Goal: Task Accomplishment & Management: Manage account settings

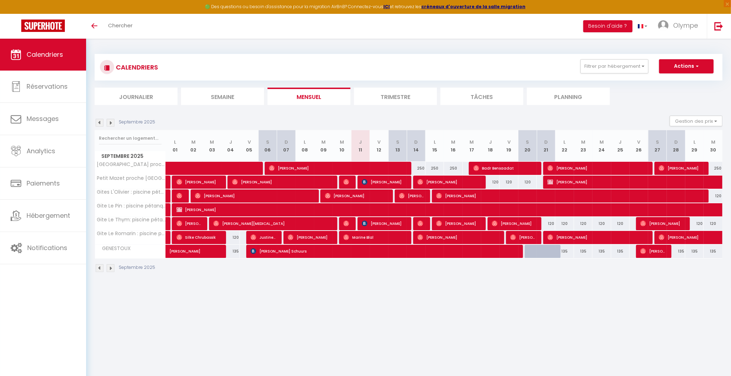
click at [564, 253] on div "135" at bounding box center [564, 250] width 18 height 13
type input "135"
type input "Lun 22 Septembre 2025"
type input "Mar 23 Septembre 2025"
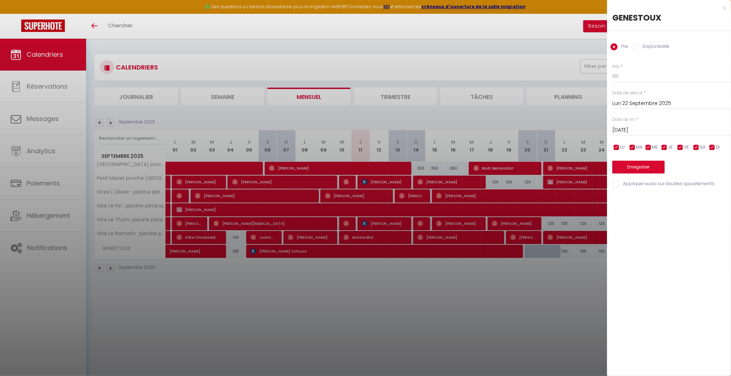
click at [649, 48] on label "Disponibilité" at bounding box center [654, 47] width 30 height 8
drag, startPoint x: 649, startPoint y: 48, endPoint x: 637, endPoint y: 47, distance: 12.8
click at [637, 47] on input "Disponibilité" at bounding box center [635, 46] width 7 height 7
radio input "true"
radio input "false"
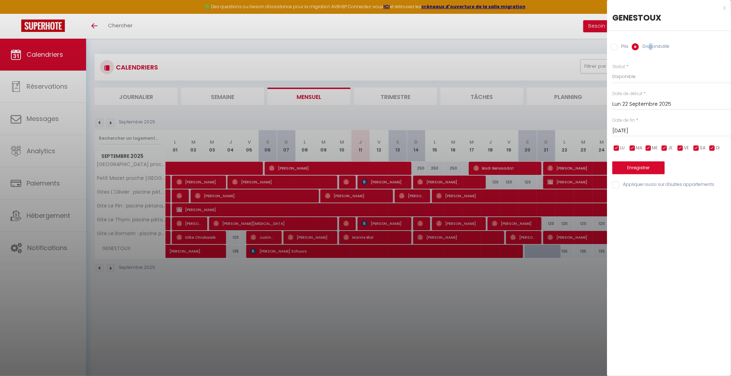
click at [620, 133] on input "Mar 23 Septembre 2025" at bounding box center [671, 130] width 119 height 9
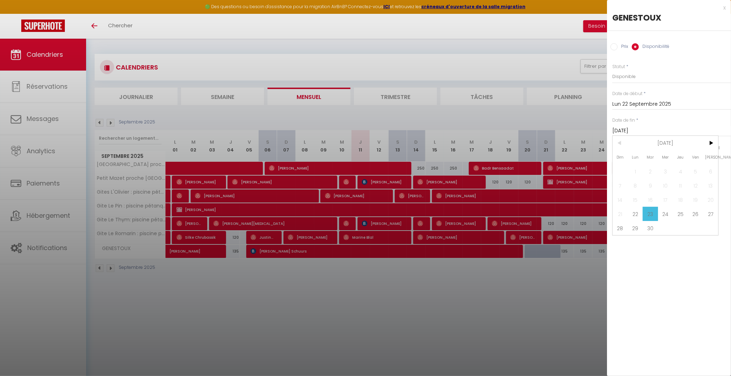
click at [653, 214] on span "23" at bounding box center [650, 214] width 15 height 14
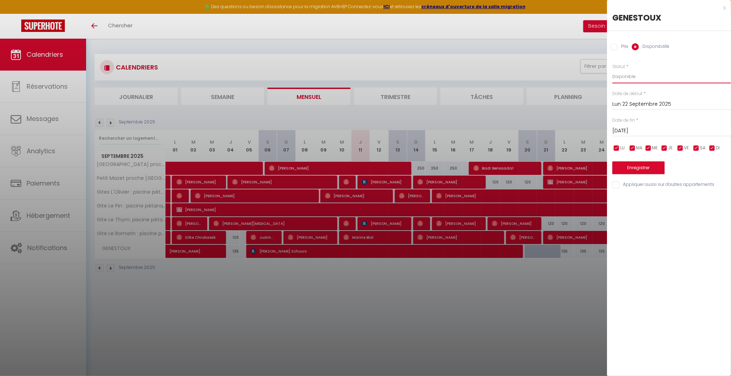
click at [646, 76] on select "Disponible Indisponible" at bounding box center [671, 76] width 119 height 13
select select "0"
click at [612, 70] on select "Disponible Indisponible" at bounding box center [671, 76] width 119 height 13
click at [629, 165] on button "Enregistrer" at bounding box center [638, 167] width 52 height 13
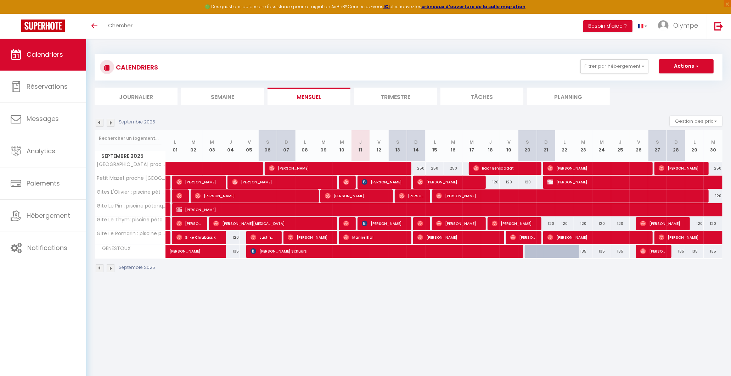
click at [114, 123] on div "Septembre 2025" at bounding box center [126, 123] width 63 height 8
click at [111, 123] on img at bounding box center [111, 123] width 8 height 8
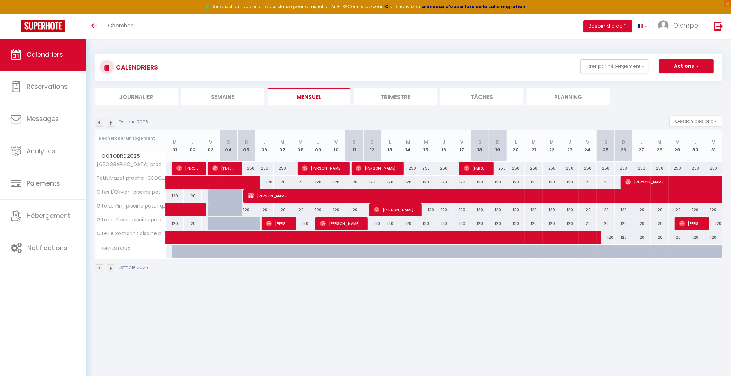
click at [111, 123] on img at bounding box center [111, 123] width 8 height 8
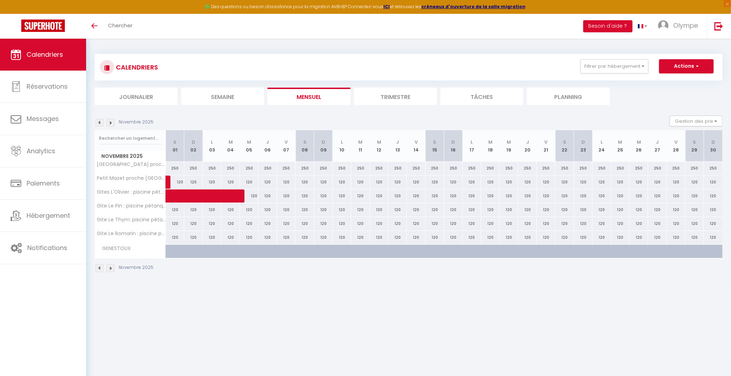
click at [111, 123] on img at bounding box center [111, 123] width 8 height 8
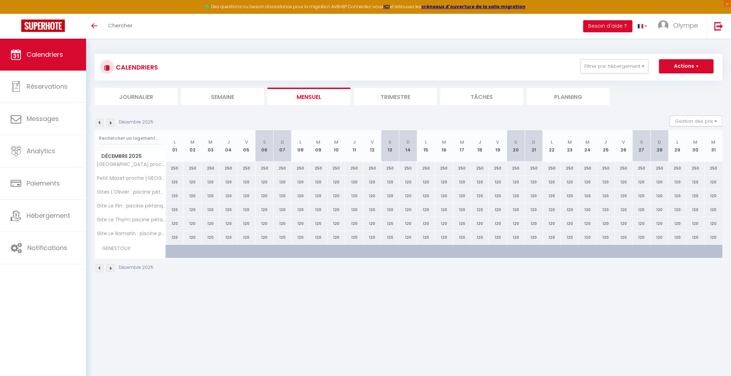
click at [111, 123] on img at bounding box center [111, 123] width 8 height 8
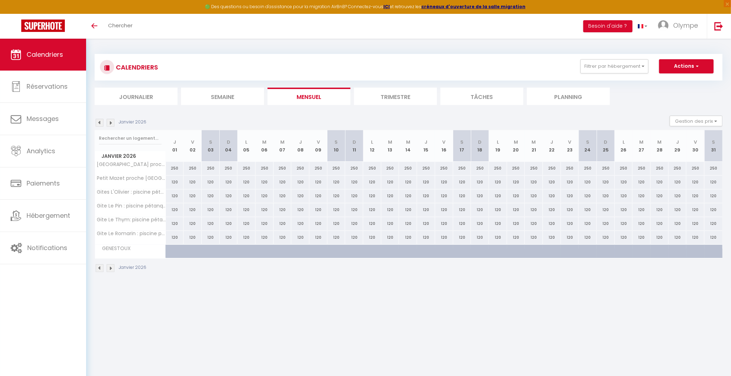
click at [103, 123] on img at bounding box center [100, 123] width 8 height 8
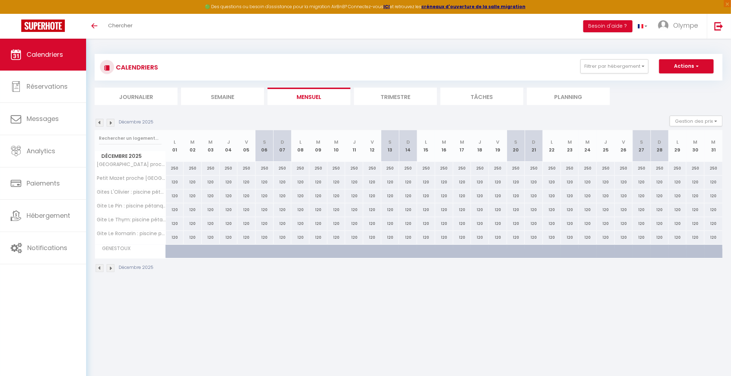
click at [103, 123] on img at bounding box center [100, 123] width 8 height 8
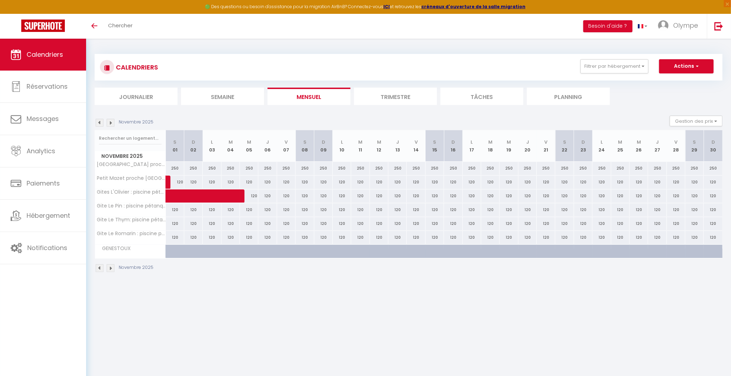
click at [103, 123] on img at bounding box center [100, 123] width 8 height 8
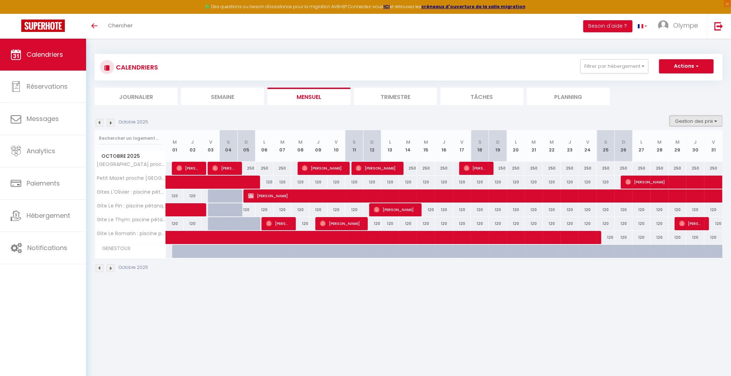
click at [701, 117] on button "Gestion des prix" at bounding box center [696, 120] width 53 height 11
click at [684, 167] on input "Disponibilité" at bounding box center [690, 167] width 64 height 7
checkbox input "true"
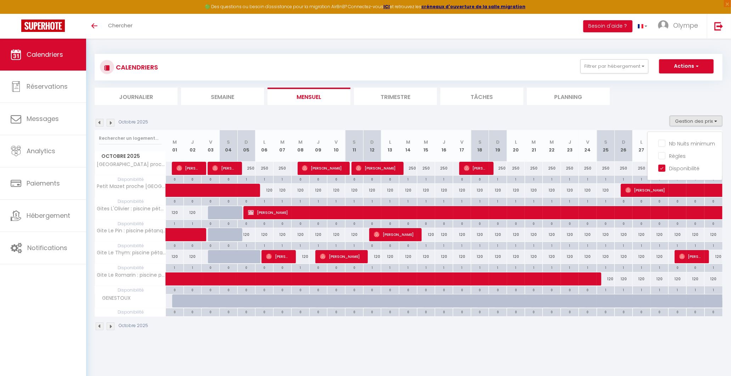
click at [649, 114] on section "Octobre 2025 Gestion des prix Nb Nuits minimum Règles Disponibilité Octobre 202…" at bounding box center [409, 222] width 628 height 229
click at [112, 122] on img at bounding box center [111, 123] width 8 height 8
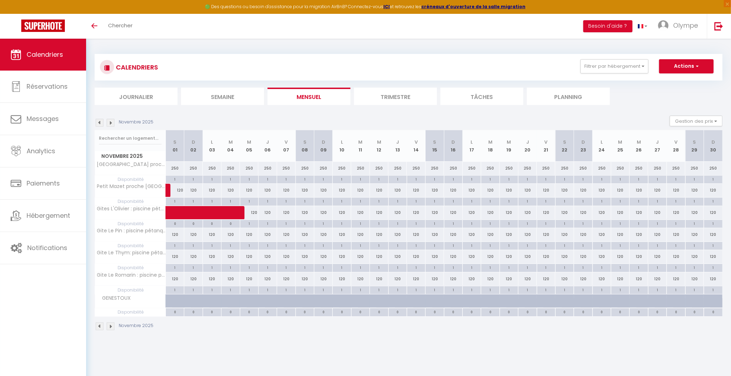
click at [112, 122] on img at bounding box center [111, 123] width 8 height 8
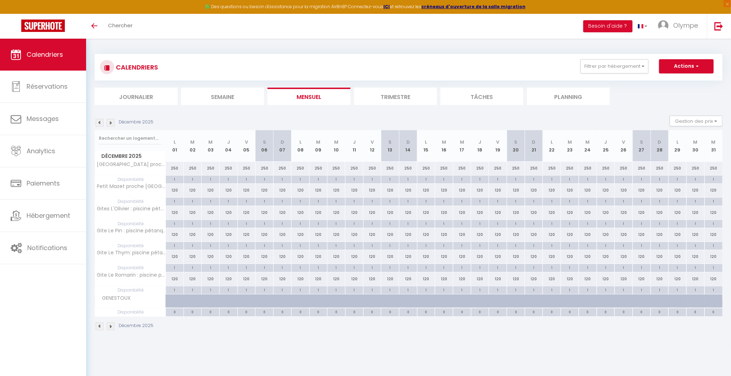
click at [112, 122] on img at bounding box center [111, 123] width 8 height 8
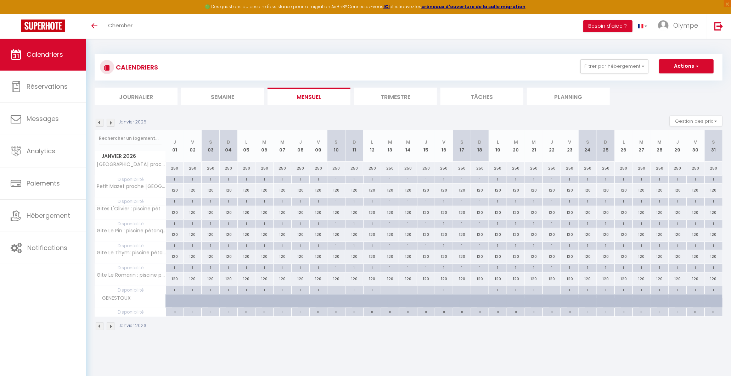
click at [101, 122] on img at bounding box center [100, 123] width 8 height 8
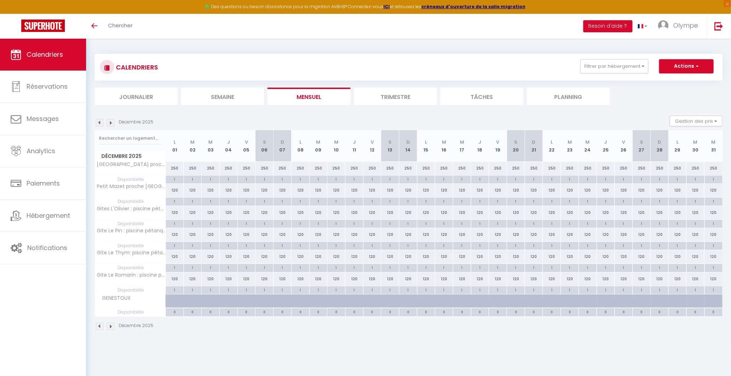
click at [101, 122] on img at bounding box center [100, 123] width 8 height 8
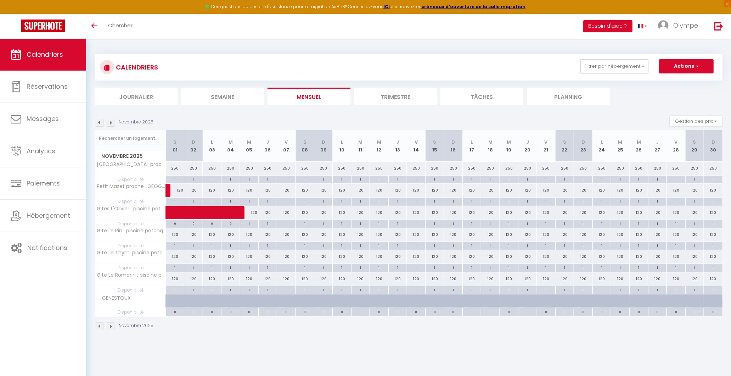
click at [101, 122] on img at bounding box center [100, 123] width 8 height 8
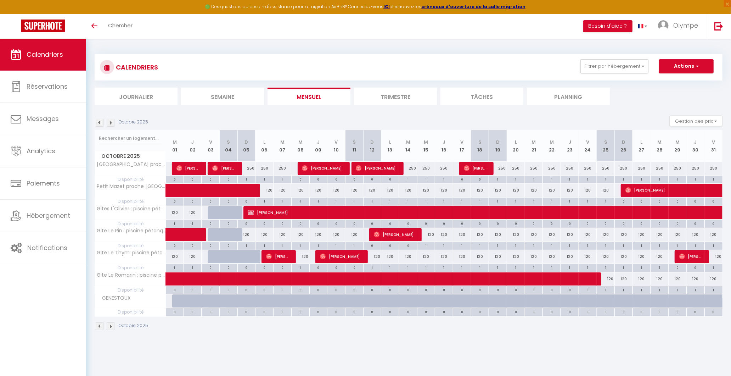
click at [249, 179] on div "1" at bounding box center [247, 178] width 18 height 7
select select "1"
type input "Dim 05 Octobre 2025"
type input "Lun 06 Octobre 2025"
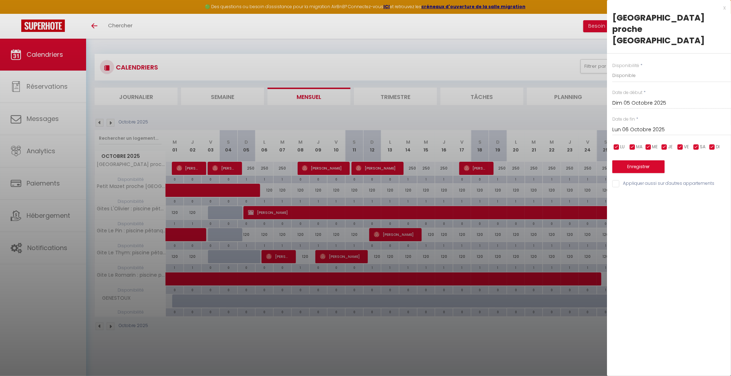
click at [511, 66] on div at bounding box center [365, 188] width 731 height 376
select select
type input "undefined aN undefined NaN"
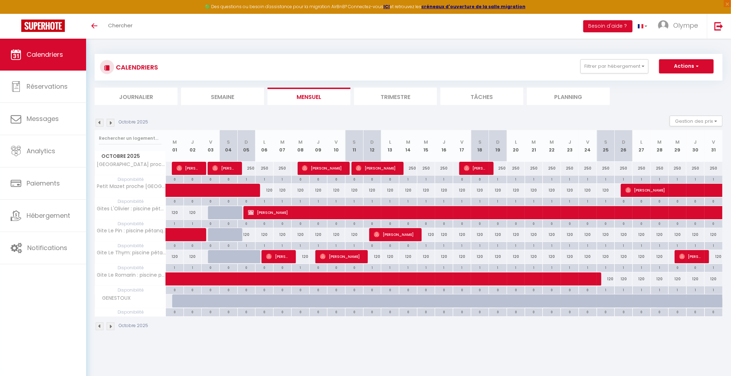
click at [249, 179] on div "1" at bounding box center [247, 178] width 18 height 7
select select "1"
type input "Dim 05 Octobre 2025"
type input "Lun 06 Octobre 2025"
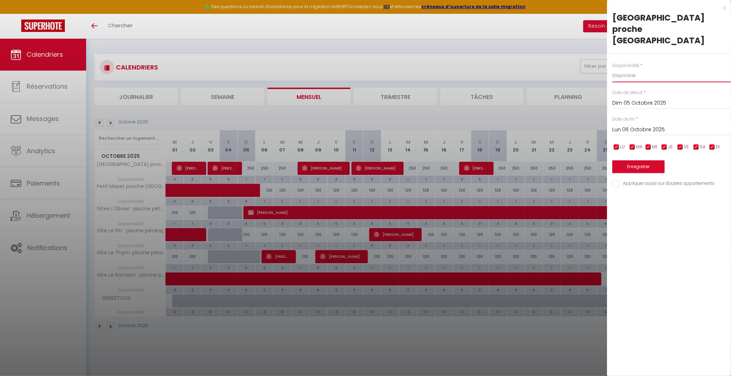
click at [635, 69] on select "Disponible Indisponible" at bounding box center [671, 75] width 119 height 13
click at [613, 180] on input "Appliquer aussi sur d'autres appartements" at bounding box center [671, 183] width 119 height 7
checkbox input "true"
click at [532, 108] on div at bounding box center [365, 188] width 731 height 376
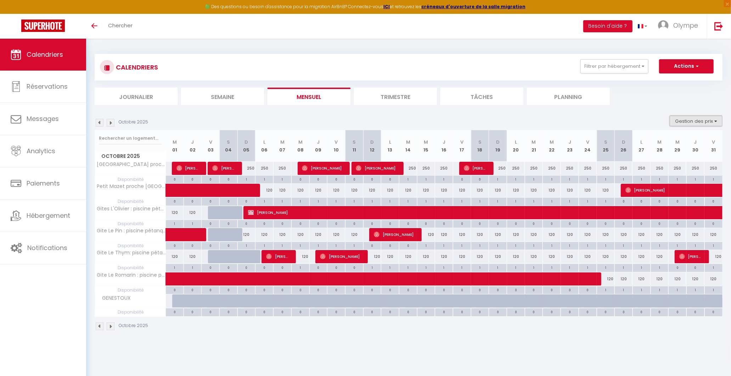
click at [710, 118] on button "Gestion des prix" at bounding box center [696, 120] width 53 height 11
click at [702, 145] on input "Nb Nuits minimum" at bounding box center [690, 142] width 64 height 7
checkbox input "true"
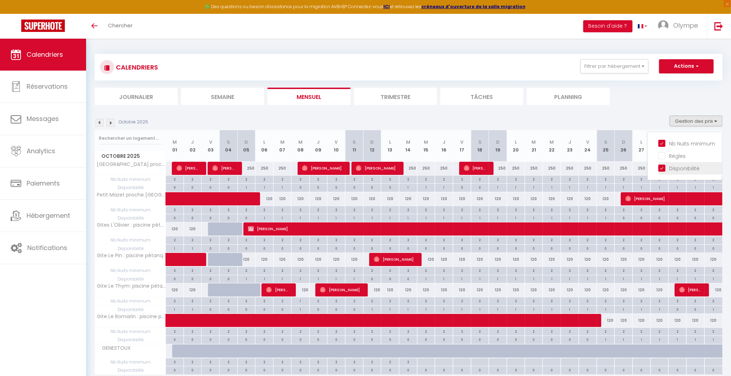
click at [660, 169] on input "Disponibilité" at bounding box center [690, 167] width 64 height 7
checkbox input "false"
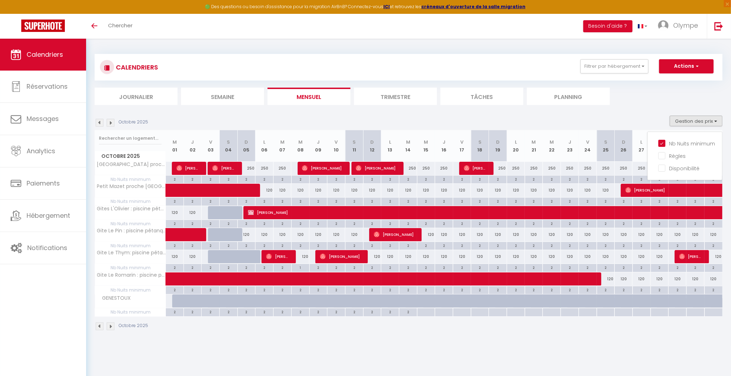
click at [366, 107] on div "CALENDRIERS Filtrer par hébergement Tous GENESTOUX Villa piscine proche Avignon…" at bounding box center [409, 192] width 628 height 290
click at [111, 120] on img at bounding box center [111, 123] width 8 height 8
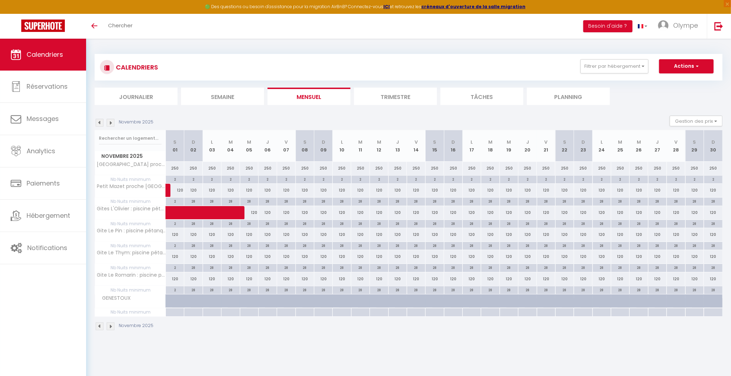
click at [111, 120] on img at bounding box center [111, 123] width 8 height 8
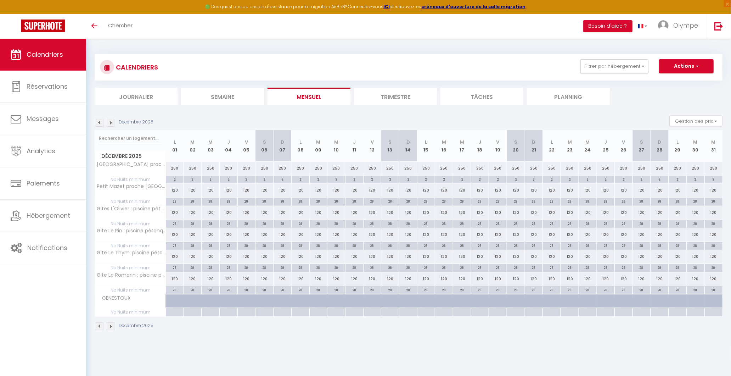
click at [112, 120] on img at bounding box center [111, 123] width 8 height 8
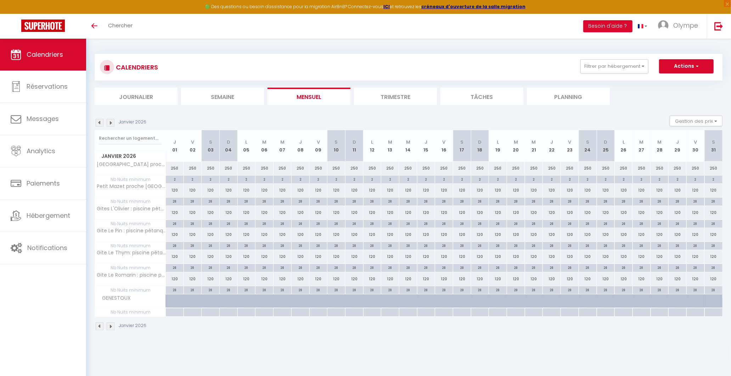
click at [112, 120] on img at bounding box center [111, 123] width 8 height 8
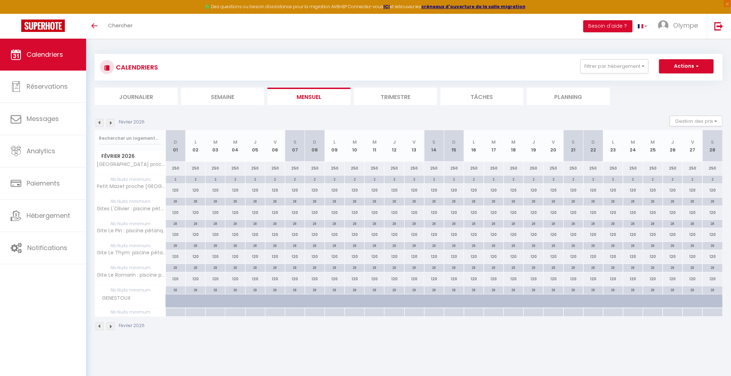
click at [112, 120] on img at bounding box center [111, 123] width 8 height 8
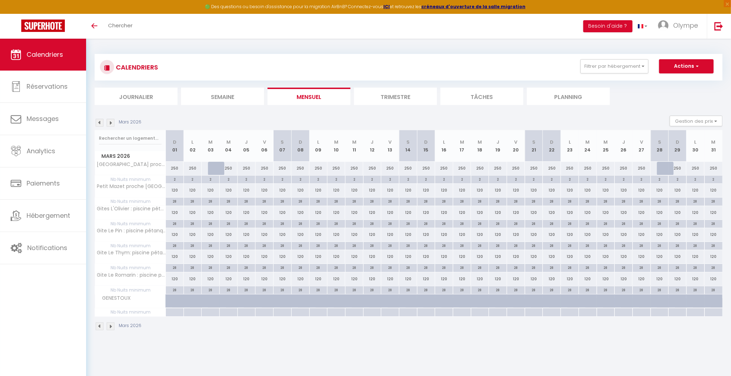
click at [112, 120] on img at bounding box center [111, 123] width 8 height 8
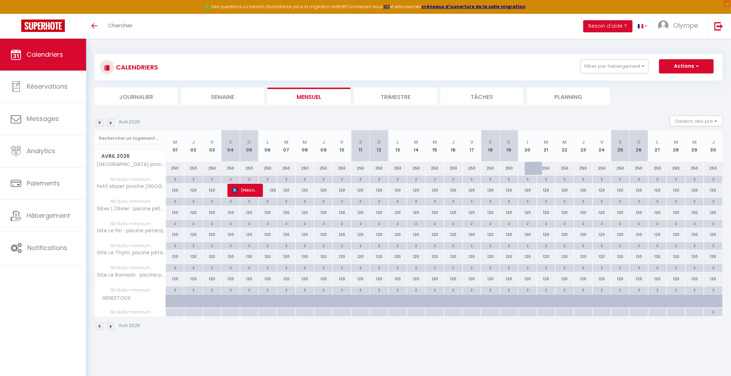
click at [112, 120] on img at bounding box center [111, 123] width 8 height 8
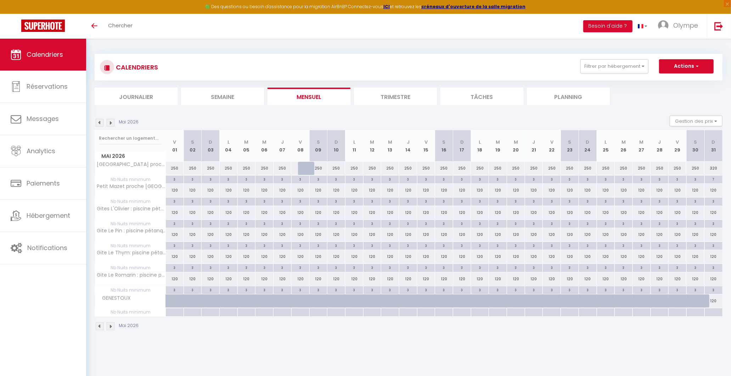
click at [112, 120] on img at bounding box center [111, 123] width 8 height 8
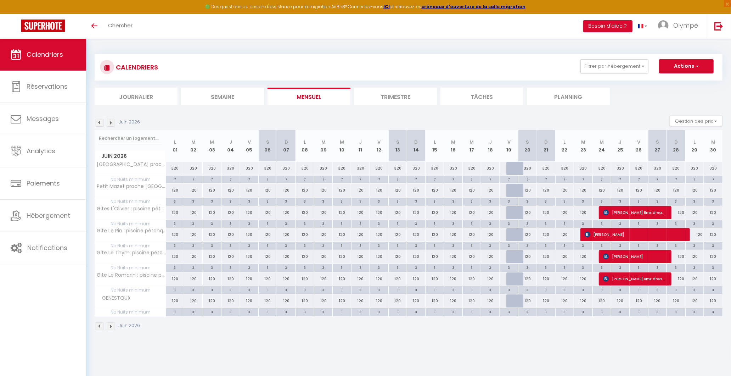
click at [111, 119] on img at bounding box center [111, 123] width 8 height 8
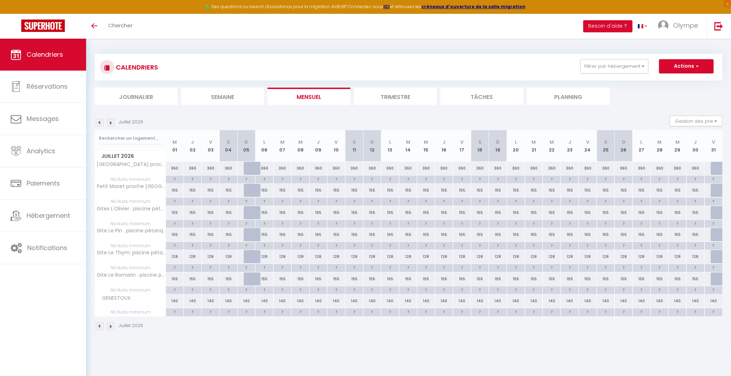
click at [111, 122] on img at bounding box center [111, 123] width 8 height 8
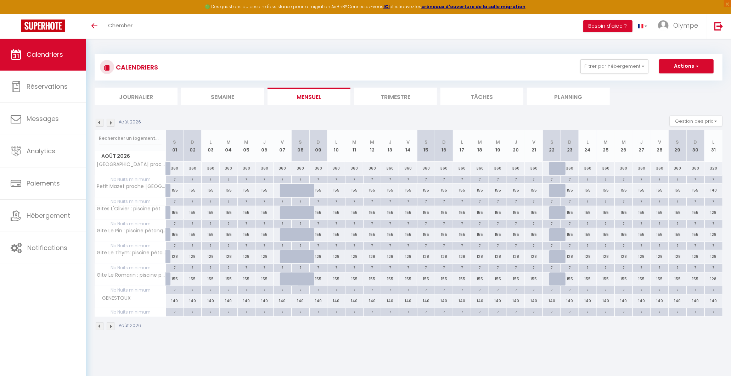
click at [98, 122] on img at bounding box center [100, 123] width 8 height 8
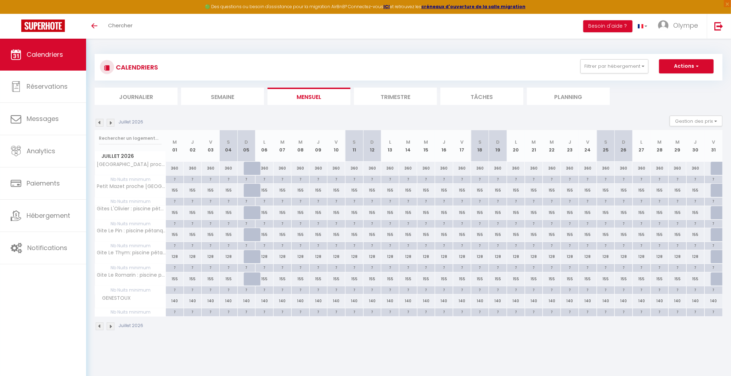
click at [111, 122] on img at bounding box center [111, 123] width 8 height 8
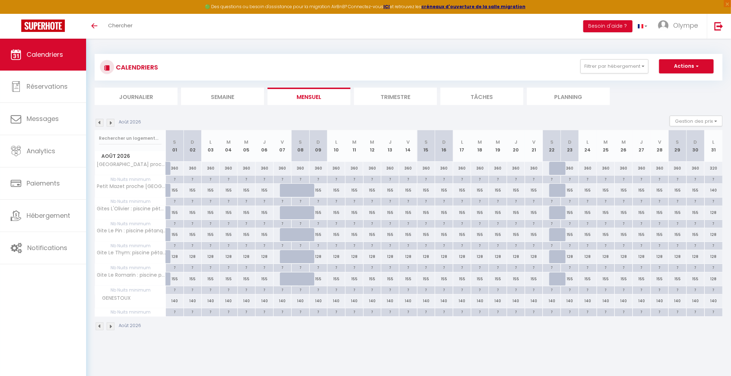
click at [100, 122] on img at bounding box center [100, 123] width 8 height 8
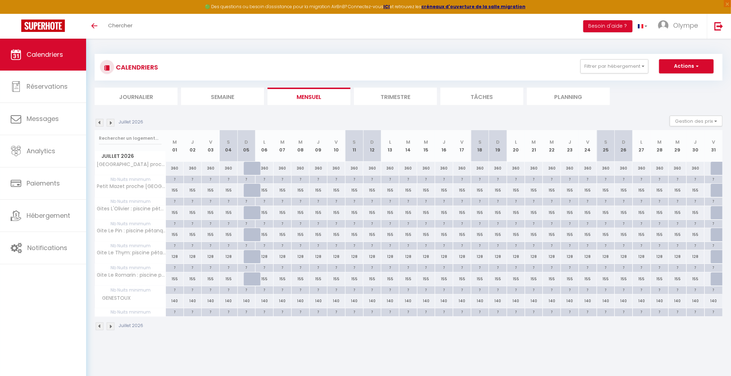
click at [100, 122] on img at bounding box center [100, 123] width 8 height 8
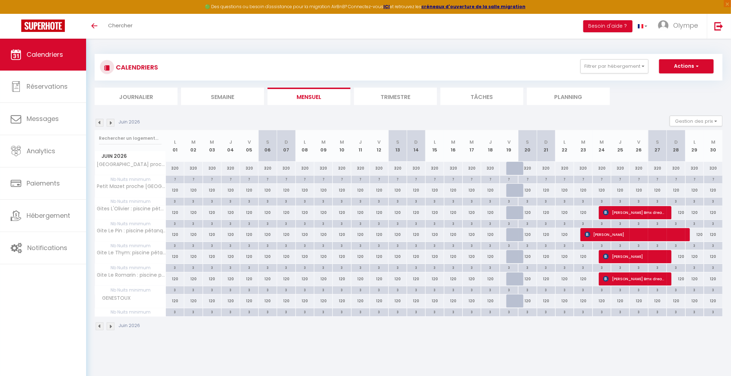
click at [109, 122] on img at bounding box center [111, 123] width 8 height 8
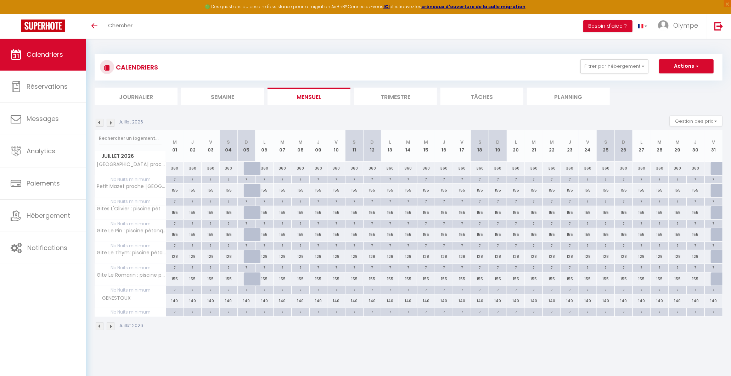
click at [114, 121] on img at bounding box center [111, 123] width 8 height 8
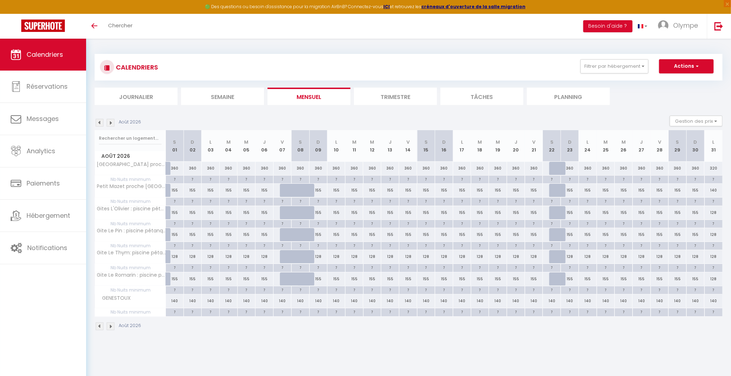
click at [100, 123] on img at bounding box center [100, 123] width 8 height 8
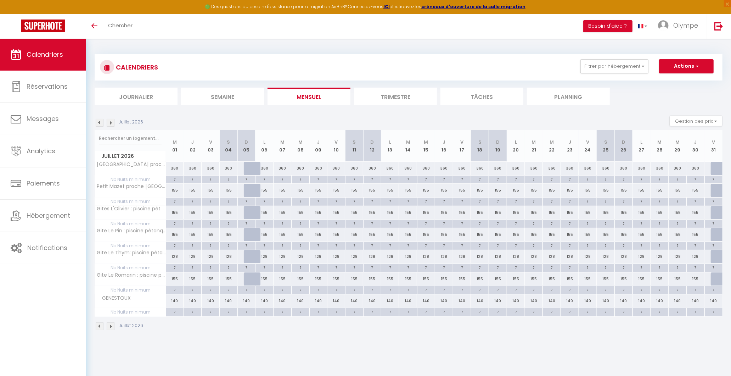
click at [334, 168] on div "360" at bounding box center [336, 168] width 18 height 13
select select "1"
type input "Ven 10 Juillet 2026"
type input "Sam 11 Juillet 2026"
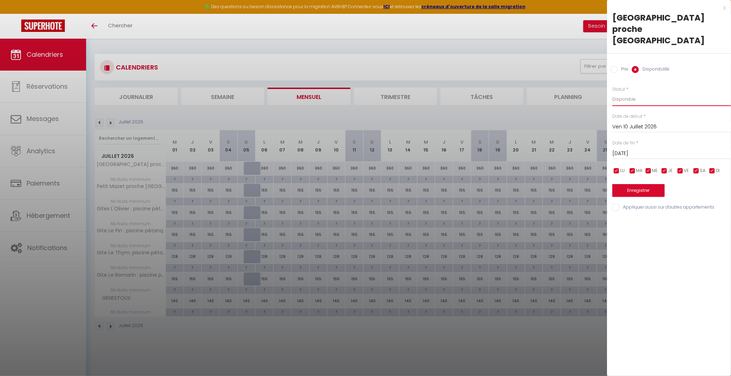
click at [638, 92] on select "Disponible Indisponible" at bounding box center [671, 98] width 119 height 13
select select "0"
click at [612, 92] on select "Disponible Indisponible" at bounding box center [671, 98] width 119 height 13
click at [614, 204] on input "Appliquer aussi sur d'autres appartements" at bounding box center [671, 207] width 119 height 7
checkbox input "true"
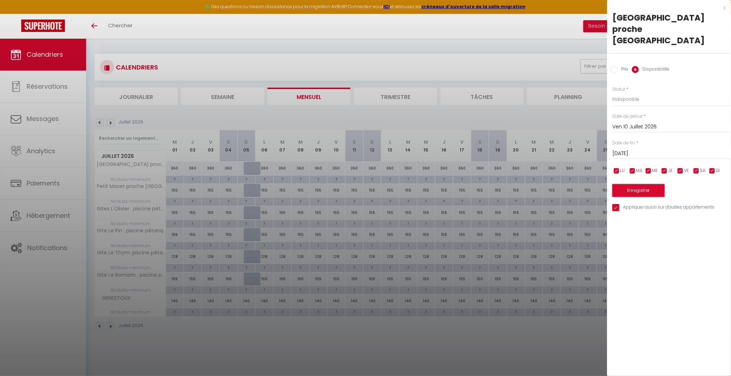
click at [629, 184] on button "Enregistrer" at bounding box center [638, 190] width 52 height 13
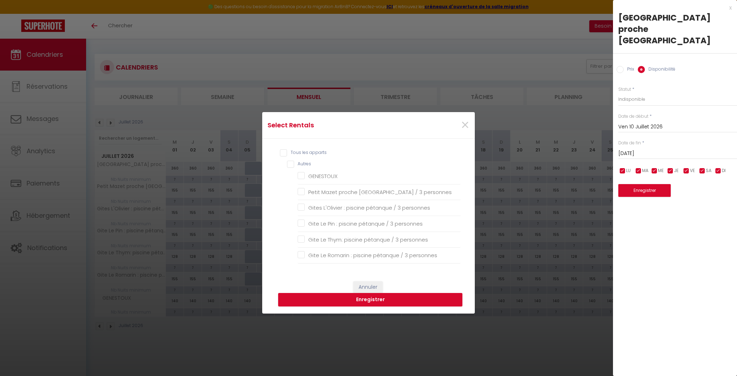
click at [280, 156] on input "Tous les apparts" at bounding box center [370, 152] width 181 height 7
checkbox input "true"
checkbox personnes "true"
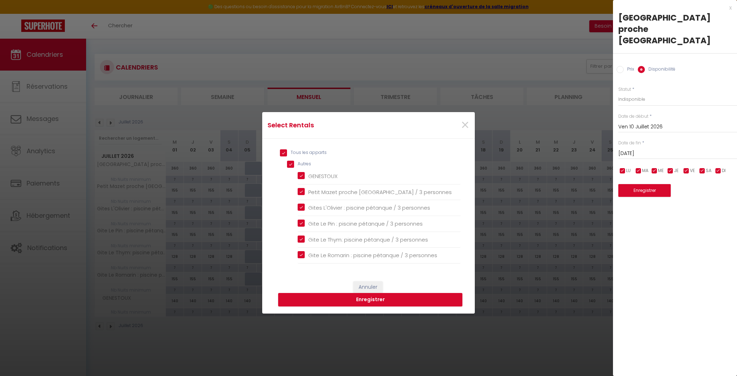
checkbox personnes "true"
click at [300, 174] on input "GENESTOUX" at bounding box center [379, 176] width 163 height 7
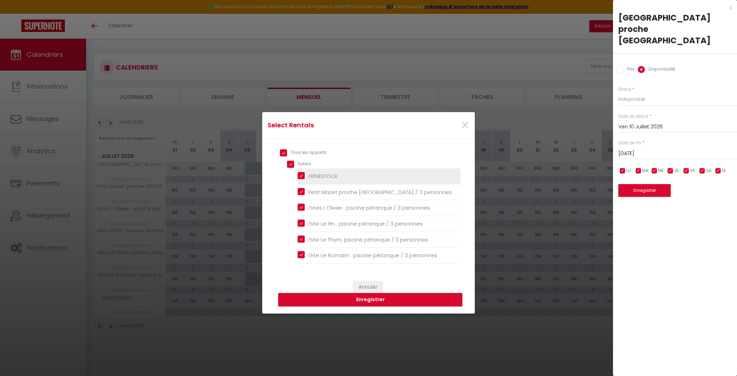
checkbox input "false"
click at [327, 300] on button "Enregistrer" at bounding box center [370, 299] width 184 height 13
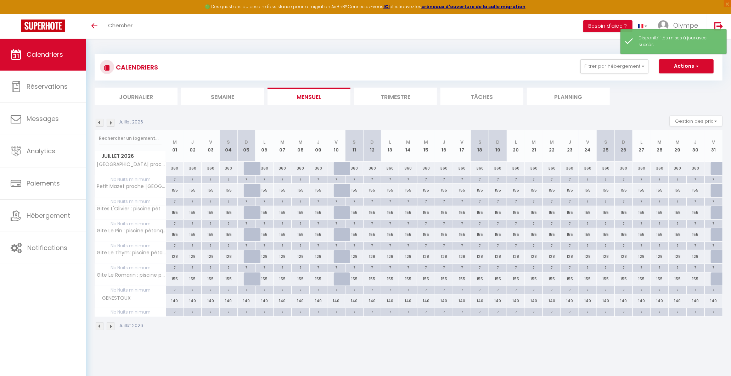
click at [342, 167] on div at bounding box center [343, 168] width 18 height 13
select select "1"
type input "Ven 10 Juillet 2026"
type input "Sam 11 Juillet 2026"
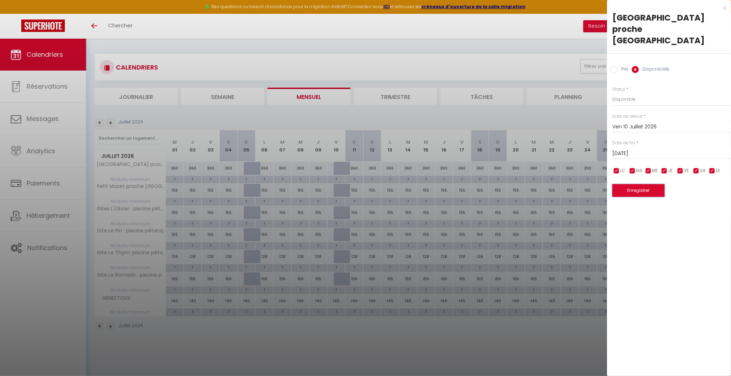
click at [617, 184] on button "Enregistrer" at bounding box center [638, 190] width 52 height 13
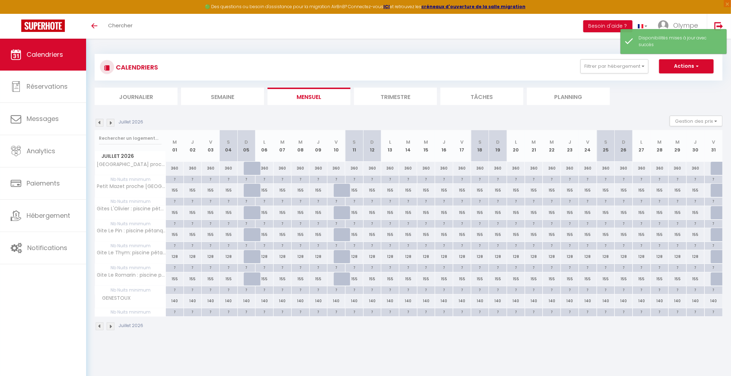
click at [250, 167] on div at bounding box center [253, 168] width 18 height 13
select select "1"
type input "Dim 05 Juillet 2026"
type input "Lun 06 Juillet 2026"
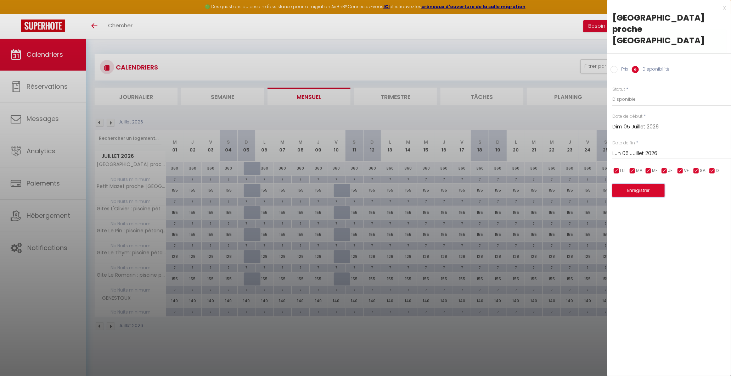
click at [623, 184] on button "Enregistrer" at bounding box center [638, 190] width 52 height 13
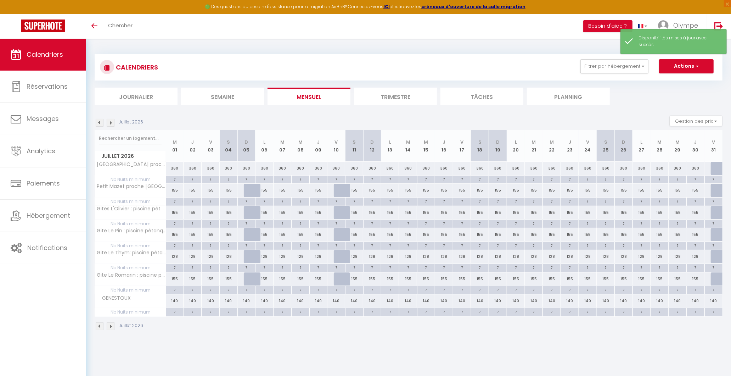
click at [248, 193] on div at bounding box center [253, 190] width 18 height 13
select select "1"
type input "Dim 05 Juillet 2026"
type input "Lun 06 Juillet 2026"
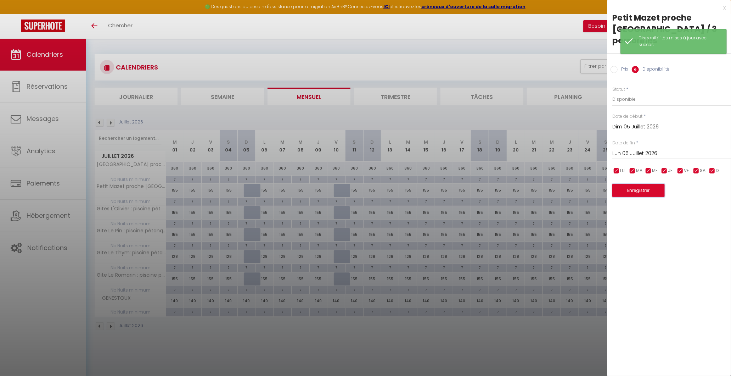
click at [649, 186] on button "Enregistrer" at bounding box center [638, 190] width 52 height 13
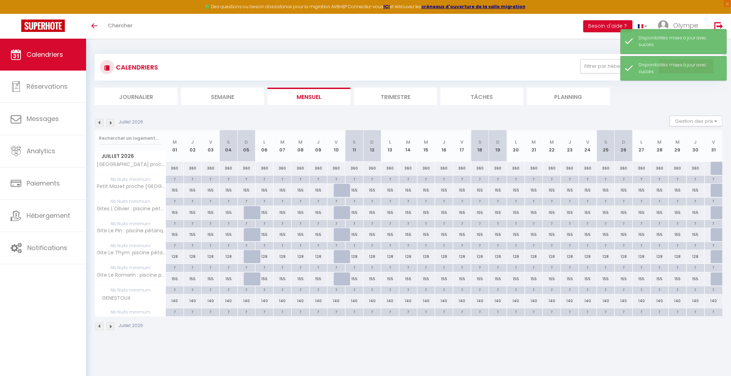
click at [255, 210] on div "155" at bounding box center [264, 212] width 18 height 13
select select "1"
type input "Lun 06 Juillet 2026"
type input "Mar 07 Juillet 2026"
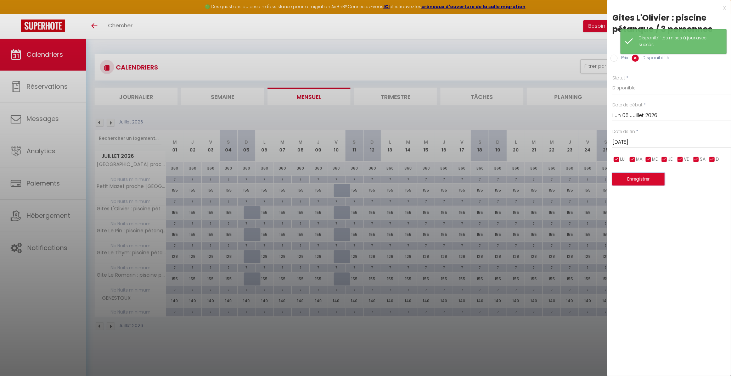
click at [646, 179] on button "Enregistrer" at bounding box center [638, 179] width 52 height 13
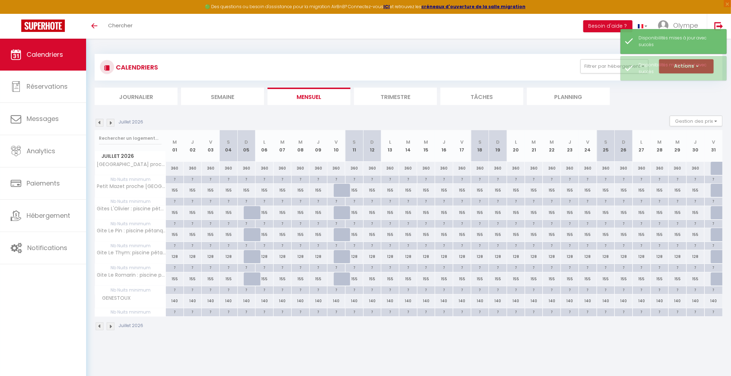
click at [250, 235] on div at bounding box center [253, 234] width 18 height 13
select select "1"
type input "Dim 05 Juillet 2026"
type input "Lun 06 Juillet 2026"
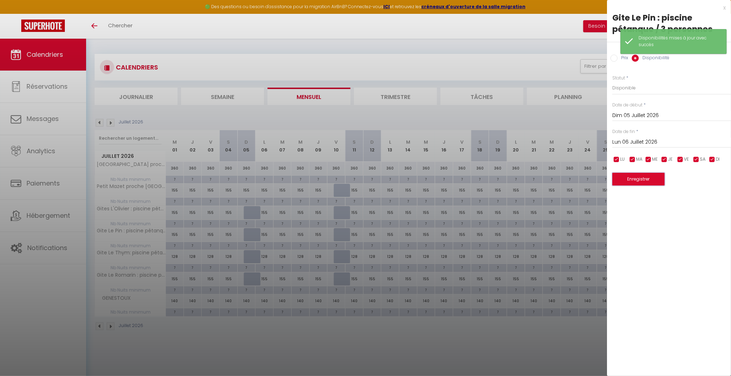
click at [644, 182] on button "Enregistrer" at bounding box center [638, 179] width 52 height 13
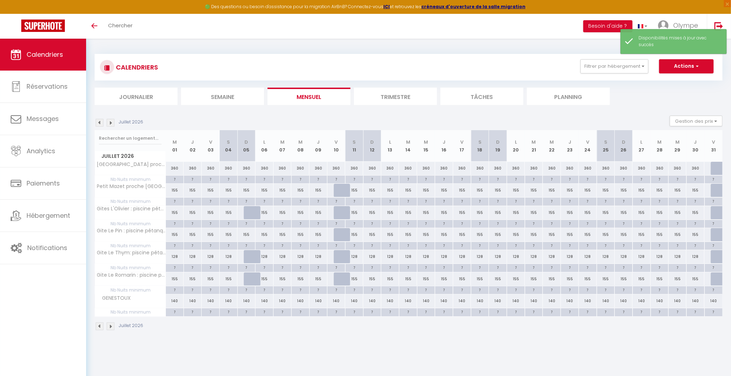
click at [254, 209] on div at bounding box center [253, 212] width 18 height 13
select select "1"
type input "Dim 05 Juillet 2026"
type input "Lun 06 Juillet 2026"
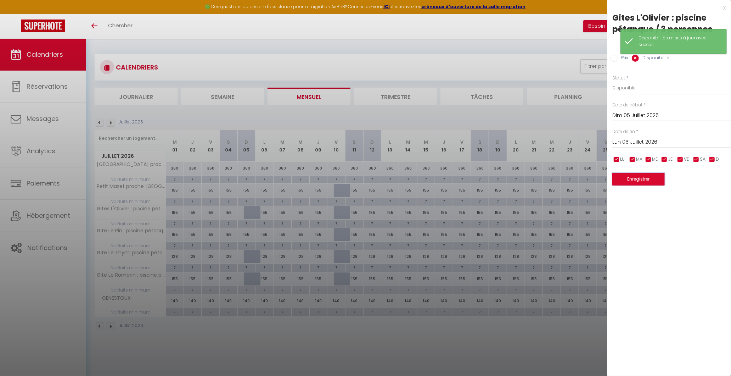
click at [654, 180] on button "Enregistrer" at bounding box center [638, 179] width 52 height 13
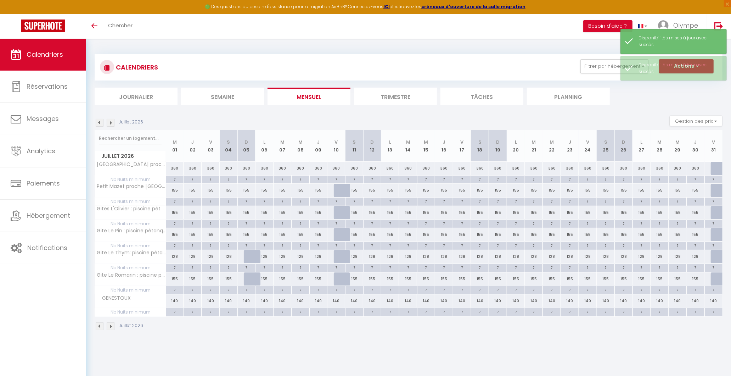
click at [250, 259] on div at bounding box center [253, 256] width 18 height 13
select select "1"
type input "Dim 05 Juillet 2026"
type input "Lun 06 Juillet 2026"
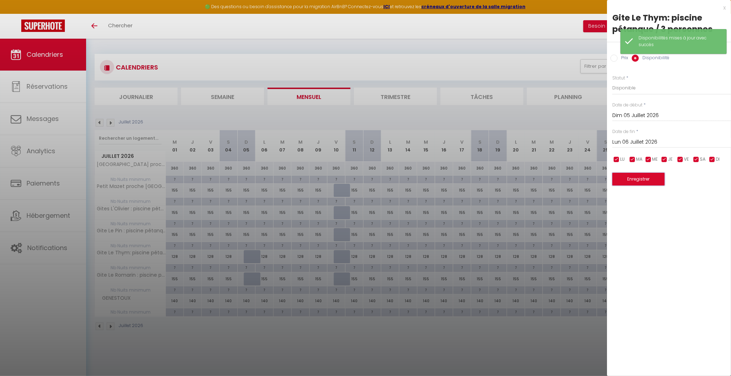
click at [621, 181] on button "Enregistrer" at bounding box center [638, 179] width 52 height 13
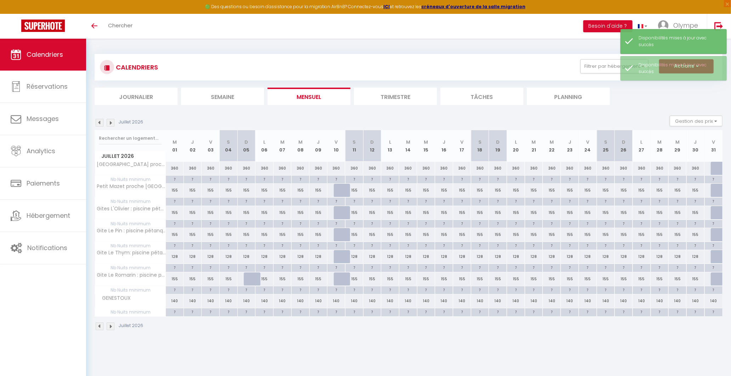
click at [252, 278] on div at bounding box center [253, 278] width 18 height 13
select select "1"
type input "Dim 05 Juillet 2026"
type input "Lun 06 Juillet 2026"
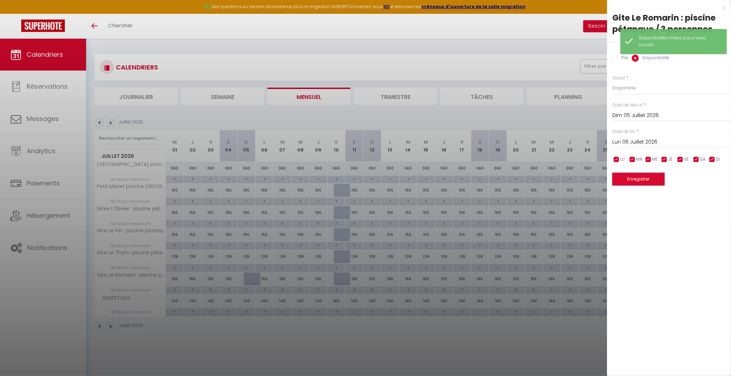
click at [635, 178] on button "Enregistrer" at bounding box center [638, 179] width 52 height 13
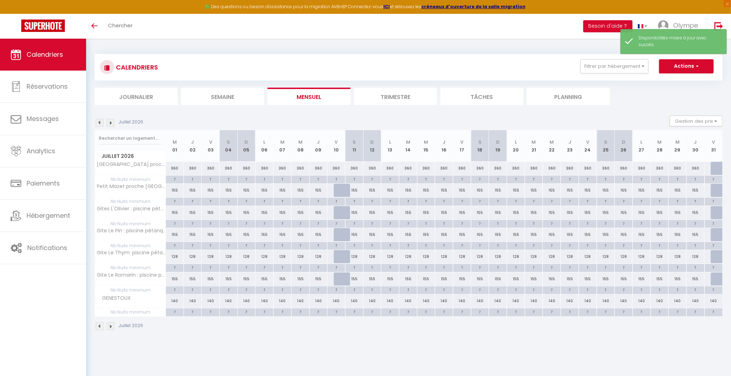
click at [98, 122] on img at bounding box center [100, 123] width 8 height 8
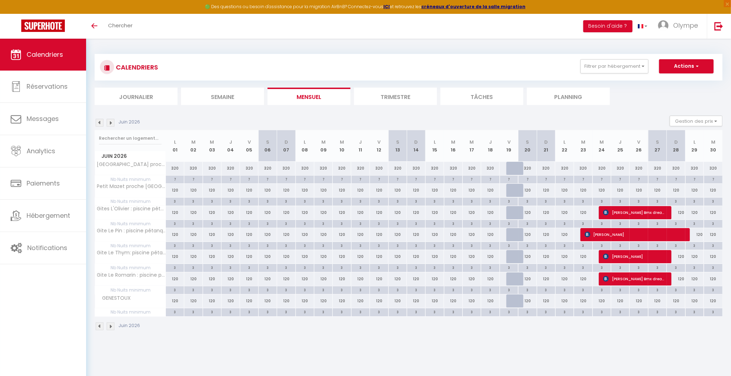
click at [111, 121] on img at bounding box center [111, 123] width 8 height 8
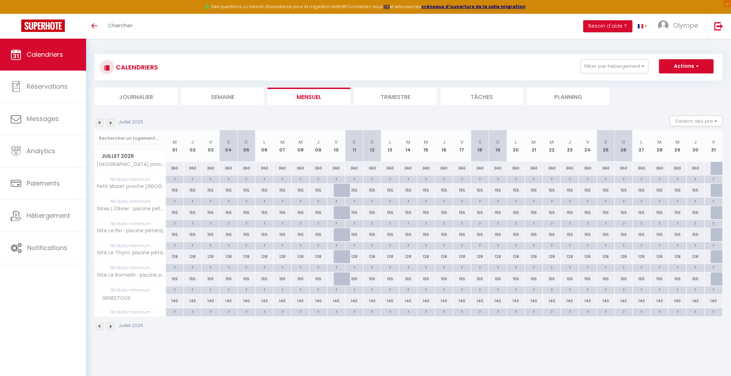
click at [108, 125] on img at bounding box center [111, 123] width 8 height 8
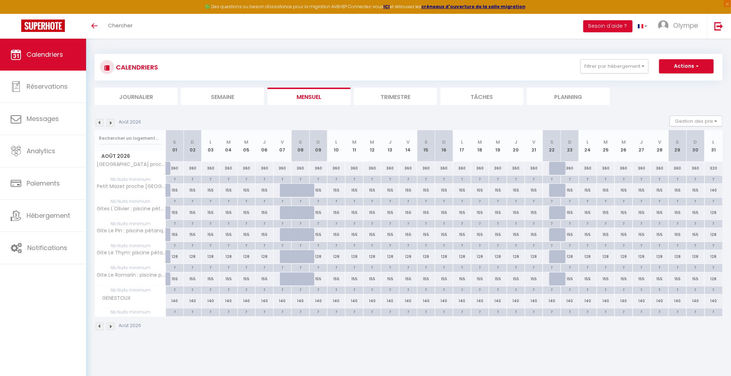
click at [98, 123] on img at bounding box center [100, 123] width 8 height 8
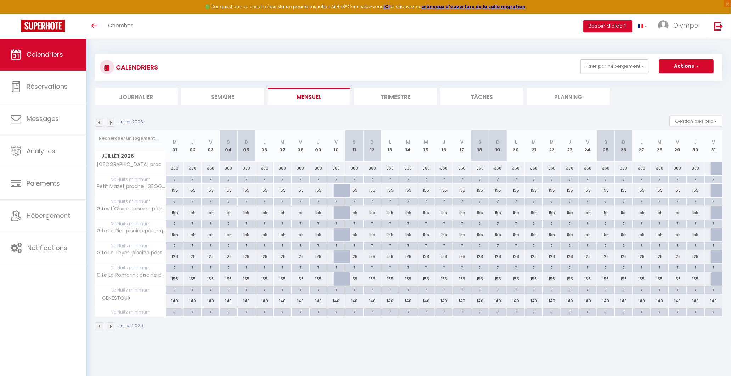
click at [114, 123] on img at bounding box center [111, 123] width 8 height 8
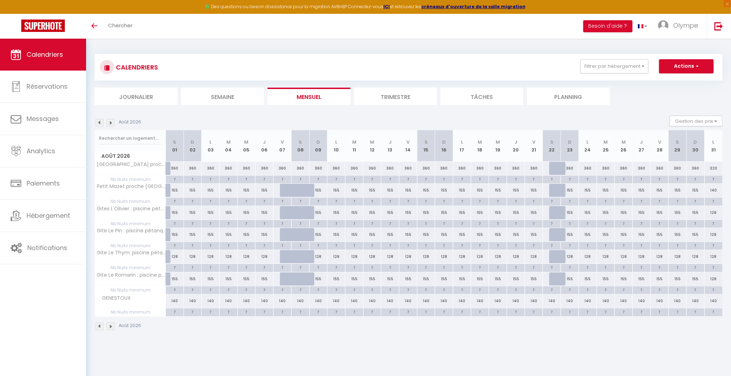
click at [96, 123] on img at bounding box center [100, 123] width 8 height 8
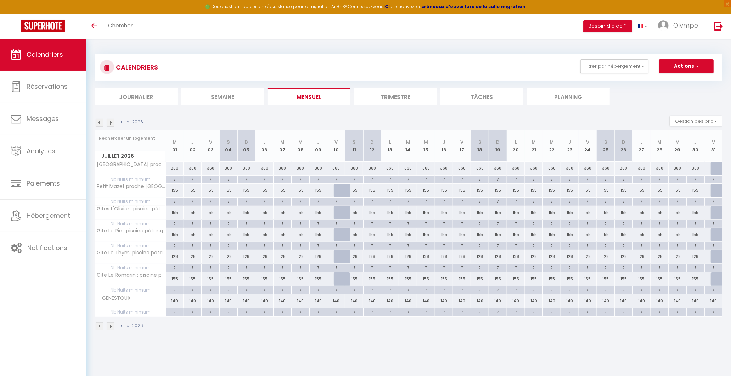
click at [717, 167] on div at bounding box center [720, 168] width 18 height 13
select select "1"
type input "Ven 31 Juillet 2026"
type input "Sam 01 Août 2026"
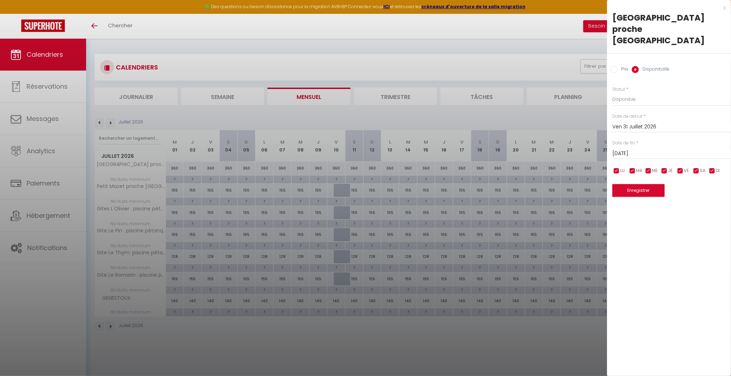
click at [645, 146] on div "Sam 01 Août 2026 < Août 2026 > Dim Lun Mar Mer Jeu Ven Sam 1 2 3 4 5 6 7 8 9 10…" at bounding box center [671, 152] width 119 height 13
click at [645, 149] on input "Sam 01 Août 2026" at bounding box center [671, 153] width 119 height 9
click at [709, 187] on span "1" at bounding box center [710, 194] width 15 height 14
click at [621, 184] on button "Enregistrer" at bounding box center [638, 190] width 52 height 13
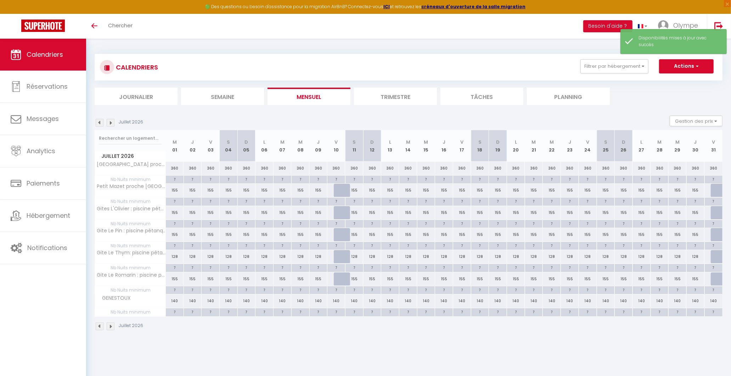
click at [717, 189] on div at bounding box center [720, 190] width 18 height 13
select select "1"
type input "Ven 31 Juillet 2026"
type input "Sam 01 Août 2026"
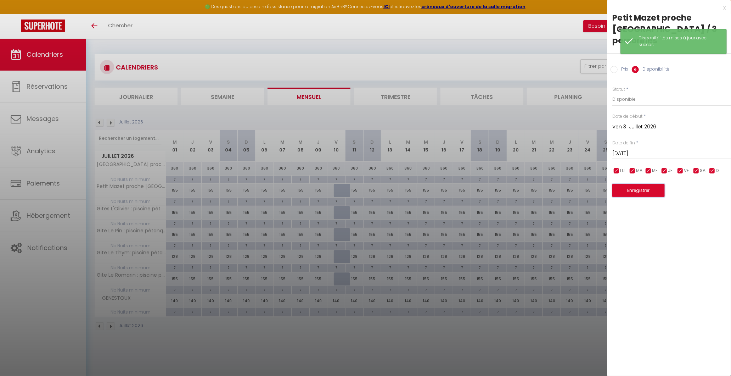
click at [665, 186] on button "Enregistrer" at bounding box center [638, 190] width 52 height 13
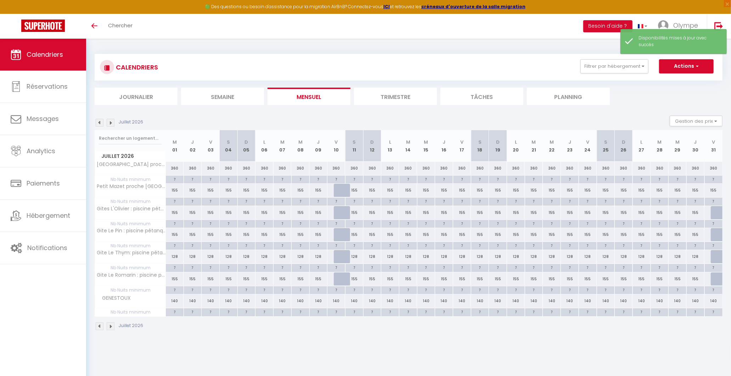
click at [713, 212] on div at bounding box center [720, 212] width 18 height 13
select select "1"
type input "Ven 31 Juillet 2026"
type input "Sam 01 Août 2026"
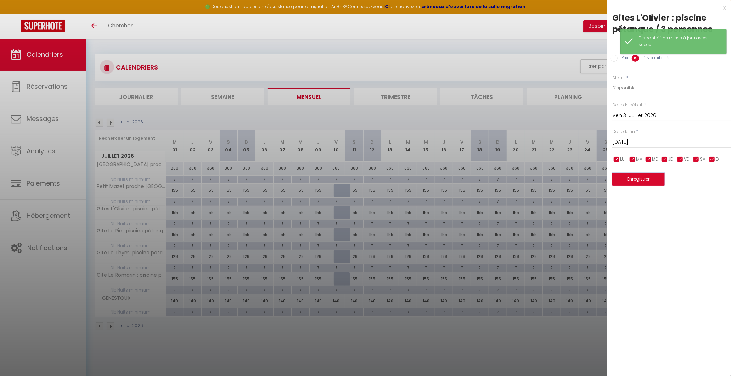
click at [658, 181] on button "Enregistrer" at bounding box center [638, 179] width 52 height 13
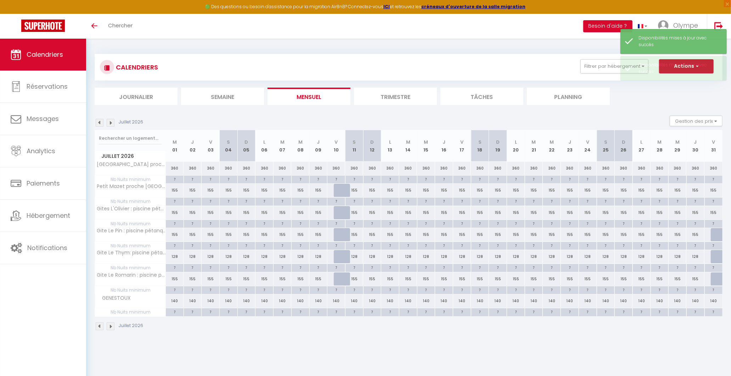
click at [716, 235] on div at bounding box center [720, 234] width 18 height 13
select select "1"
type input "Ven 31 Juillet 2026"
type input "Sam 01 Août 2026"
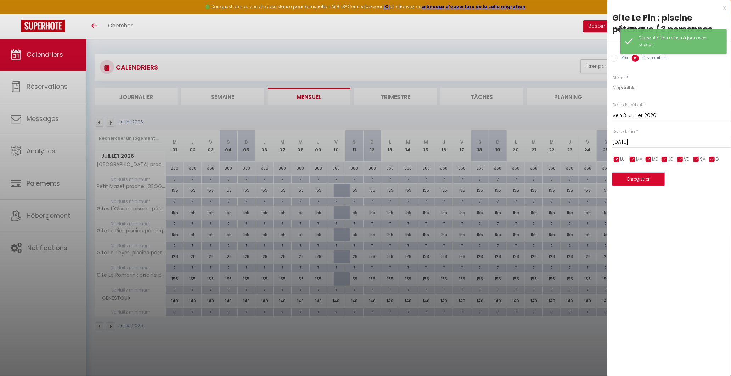
click at [660, 179] on button "Enregistrer" at bounding box center [638, 179] width 52 height 13
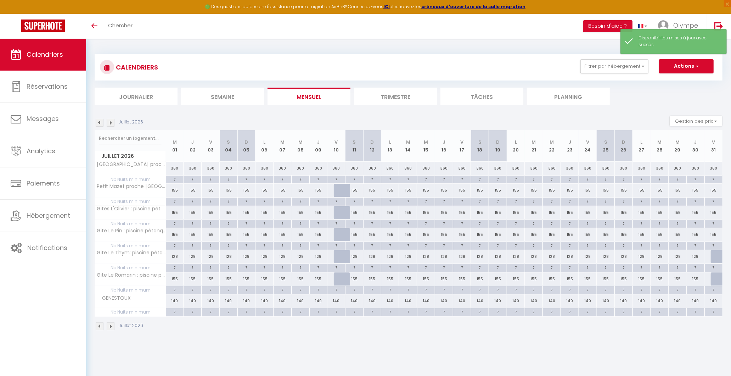
click at [717, 260] on div at bounding box center [720, 256] width 18 height 13
select select "1"
type input "Ven 31 Juillet 2026"
type input "Sam 01 Août 2026"
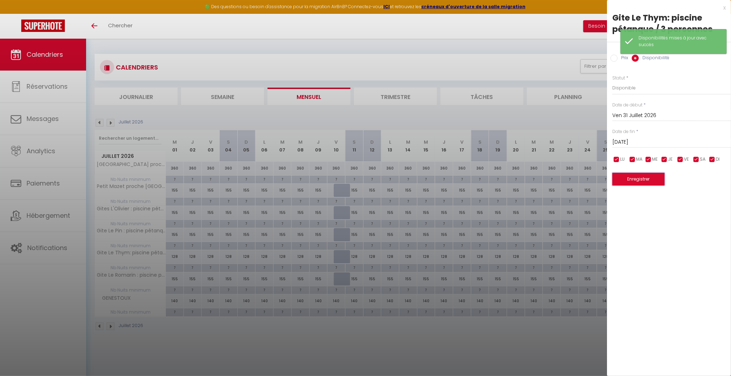
click at [623, 185] on button "Enregistrer" at bounding box center [638, 179] width 52 height 13
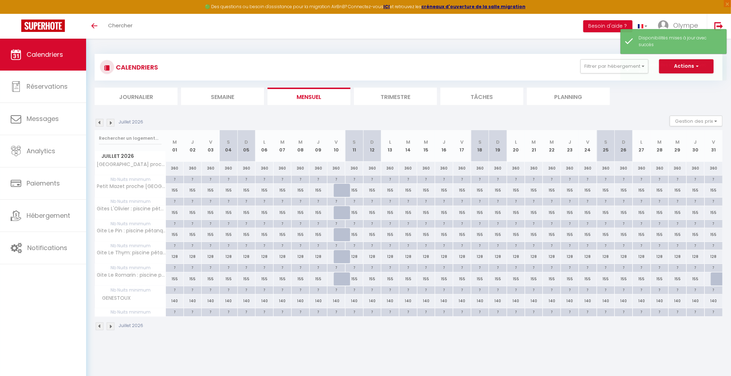
click at [713, 276] on div at bounding box center [720, 278] width 18 height 13
select select "1"
type input "Ven 31 Juillet 2026"
type input "Sam 01 Août 2026"
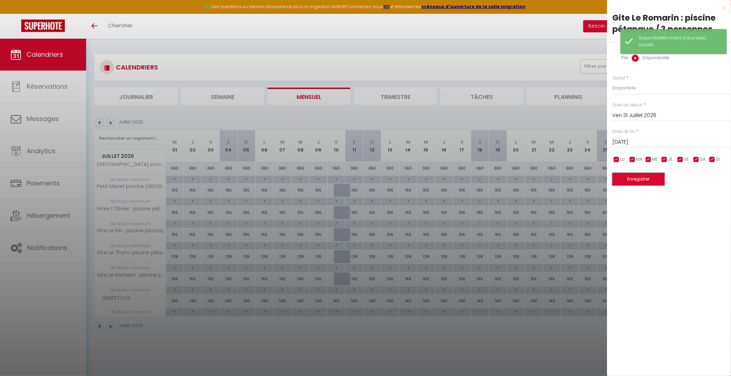
click at [663, 179] on button "Enregistrer" at bounding box center [638, 179] width 52 height 13
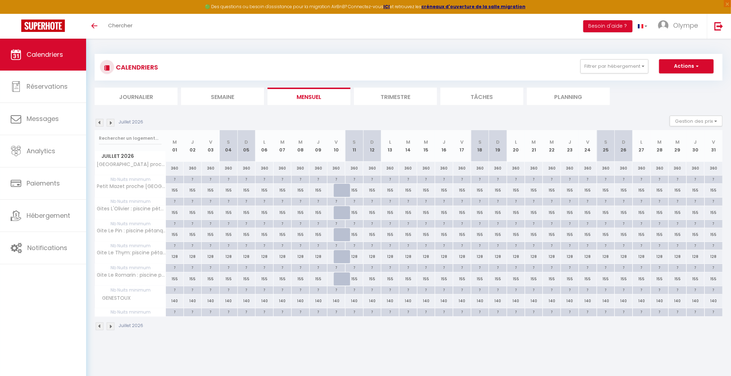
click at [109, 123] on img at bounding box center [111, 123] width 8 height 8
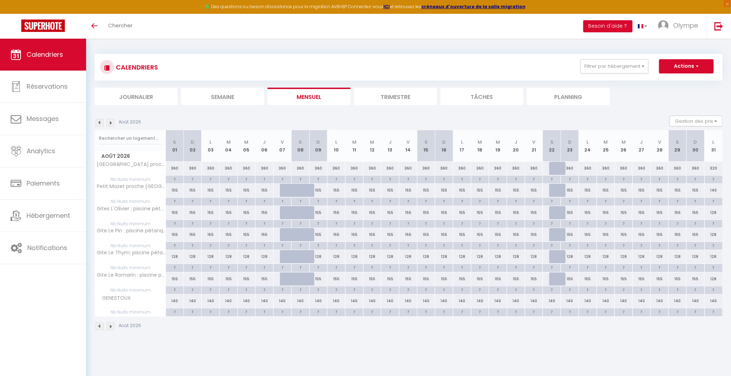
click at [98, 122] on img at bounding box center [100, 123] width 8 height 8
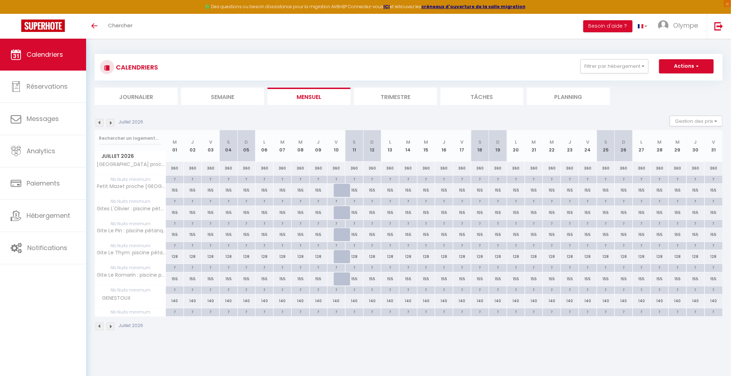
click at [110, 120] on img at bounding box center [111, 123] width 8 height 8
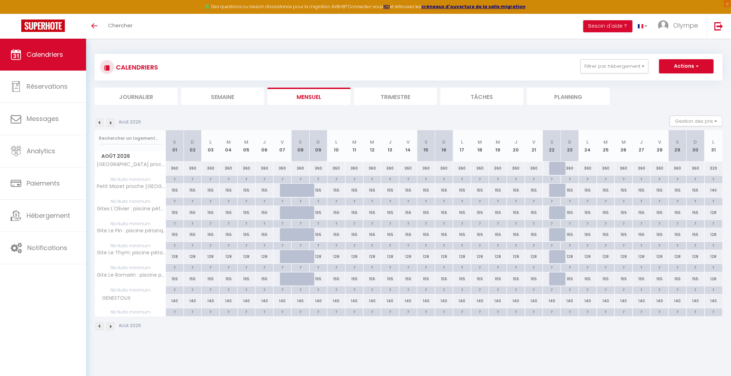
click at [101, 124] on img at bounding box center [100, 123] width 8 height 8
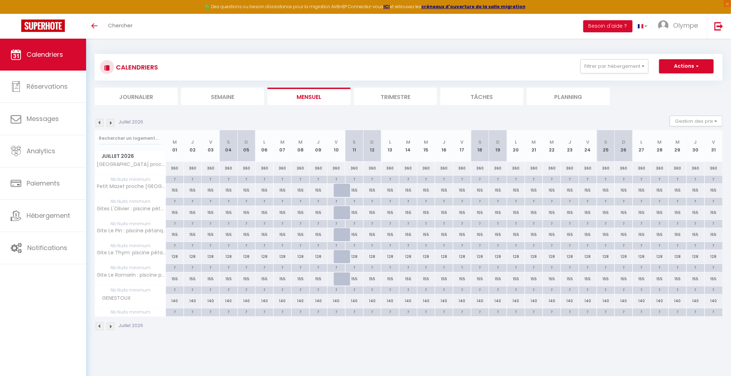
click at [355, 191] on div "155" at bounding box center [354, 190] width 18 height 13
select select "1"
type input "Sam 11 Juillet 2026"
type input "Dim 12 Juillet 2026"
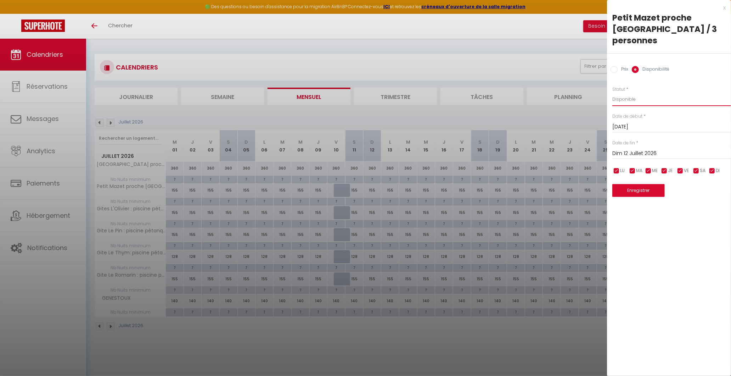
click at [627, 97] on select "Disponible Indisponible" at bounding box center [671, 98] width 119 height 13
select select "0"
click at [612, 92] on select "Disponible Indisponible" at bounding box center [671, 98] width 119 height 13
click at [627, 149] on div "Dim 12 Juillet 2026 < Juil 2026 > Dim Lun Mar Mer Jeu Ven Sam 1 2 3 4 5 6 7 8 9…" at bounding box center [671, 152] width 119 height 13
click at [627, 150] on input "Dim 12 Juillet 2026" at bounding box center [671, 153] width 119 height 9
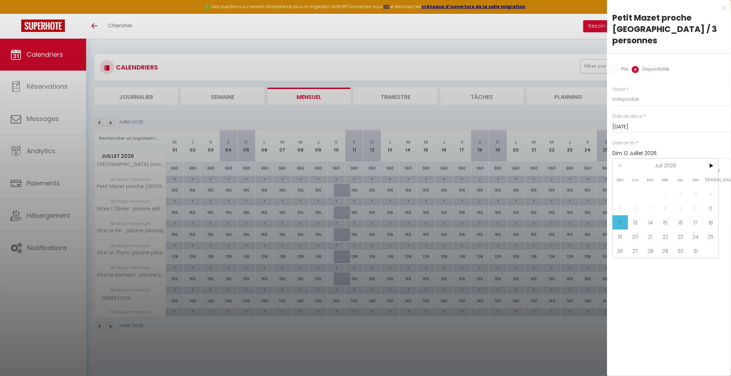
click at [620, 224] on span "12" at bounding box center [620, 222] width 15 height 14
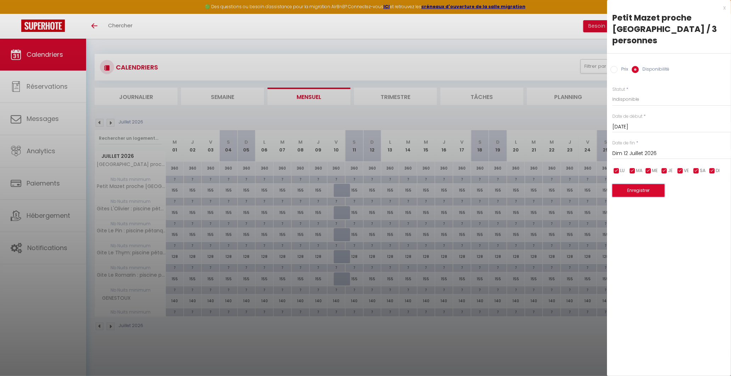
click at [621, 194] on button "Enregistrer" at bounding box center [638, 190] width 52 height 13
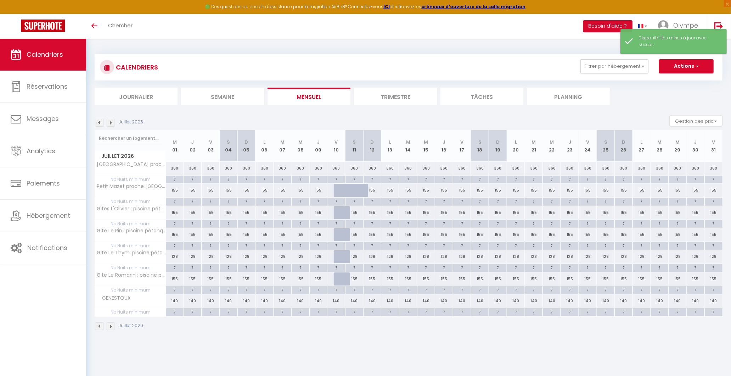
click at [358, 210] on div "155" at bounding box center [354, 212] width 18 height 13
select select "1"
type input "Sam 11 Juillet 2026"
type input "Dim 12 Juillet 2026"
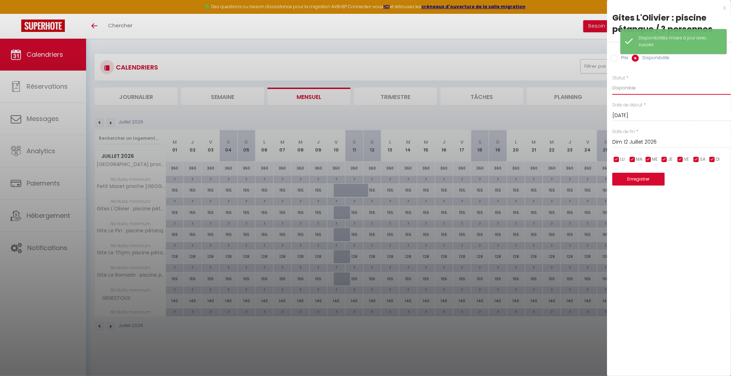
click at [646, 84] on select "Disponible Indisponible" at bounding box center [671, 87] width 119 height 13
select select "0"
click at [612, 81] on select "Disponible Indisponible" at bounding box center [671, 87] width 119 height 13
click at [615, 181] on button "Enregistrer" at bounding box center [638, 179] width 52 height 13
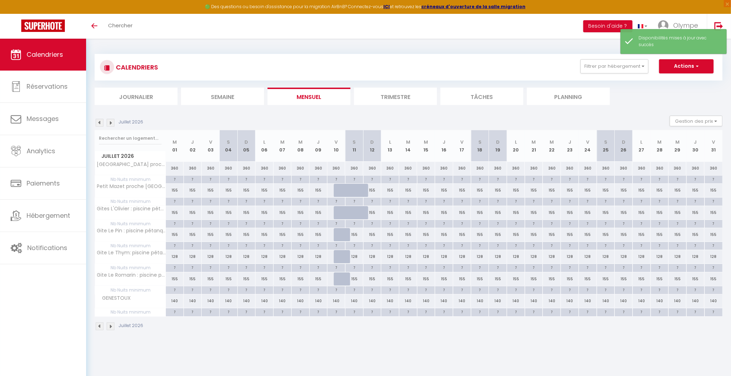
click at [355, 238] on div "155" at bounding box center [354, 234] width 18 height 13
select select "1"
type input "Sam 11 Juillet 2026"
type input "Dim 12 Juillet 2026"
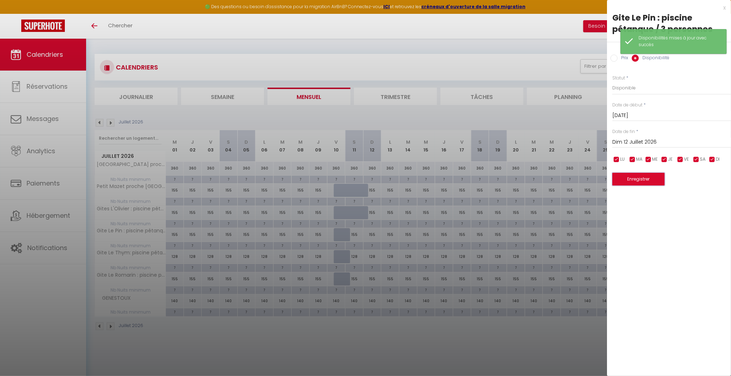
click at [642, 177] on button "Enregistrer" at bounding box center [638, 179] width 52 height 13
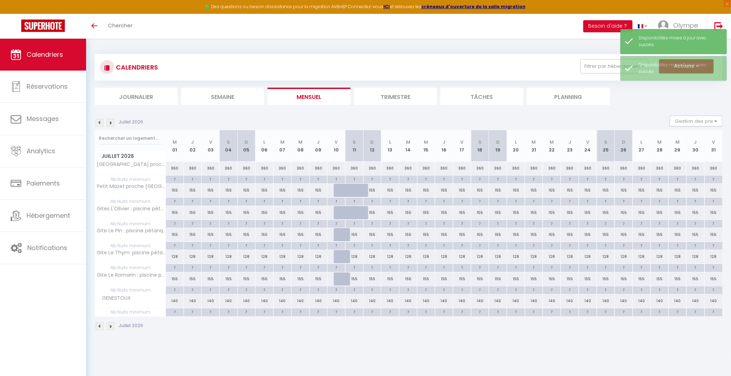
click at [361, 236] on div "155" at bounding box center [354, 234] width 18 height 13
select select "1"
type input "Sam 11 Juillet 2026"
type input "Dim 12 Juillet 2026"
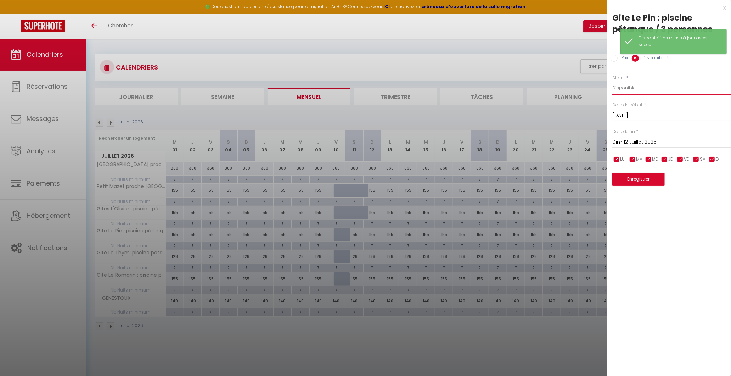
click at [661, 90] on select "Disponible Indisponible" at bounding box center [671, 87] width 119 height 13
select select "0"
click at [612, 81] on select "Disponible Indisponible" at bounding box center [671, 87] width 119 height 13
click at [637, 176] on button "Enregistrer" at bounding box center [638, 179] width 52 height 13
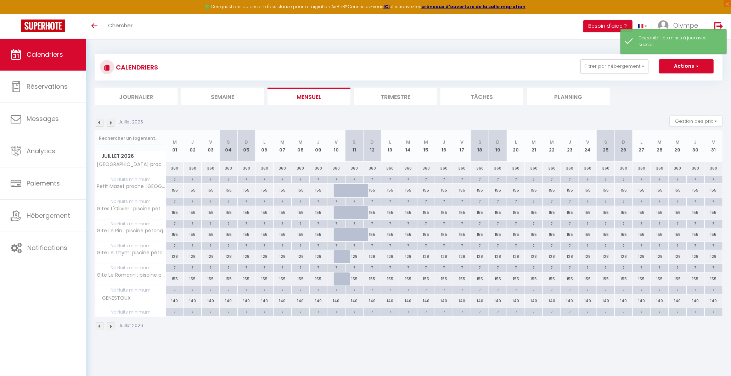
click at [356, 260] on div "128" at bounding box center [354, 256] width 18 height 13
select select "1"
type input "Sam 11 Juillet 2026"
type input "Dim 12 Juillet 2026"
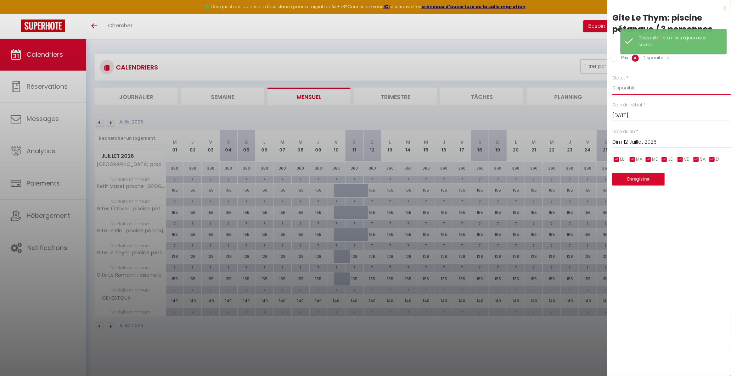
click at [660, 88] on select "Disponible Indisponible" at bounding box center [671, 87] width 119 height 13
select select "0"
click at [612, 81] on select "Disponible Indisponible" at bounding box center [671, 87] width 119 height 13
click at [625, 179] on button "Enregistrer" at bounding box center [638, 179] width 52 height 13
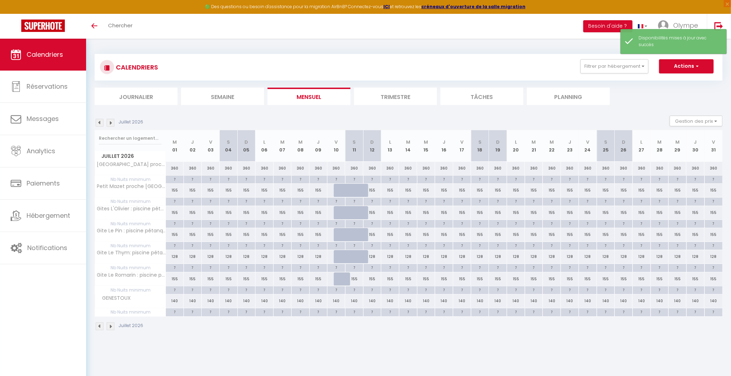
click at [360, 280] on div "155" at bounding box center [354, 278] width 18 height 13
select select "1"
type input "Sam 11 Juillet 2026"
type input "Dim 12 Juillet 2026"
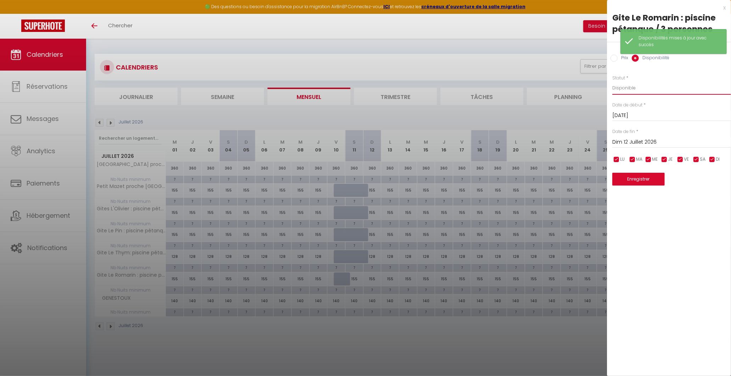
click at [637, 87] on select "Disponible Indisponible" at bounding box center [671, 87] width 119 height 13
select select "0"
click at [612, 81] on select "Disponible Indisponible" at bounding box center [671, 87] width 119 height 13
click at [622, 180] on button "Enregistrer" at bounding box center [638, 179] width 52 height 13
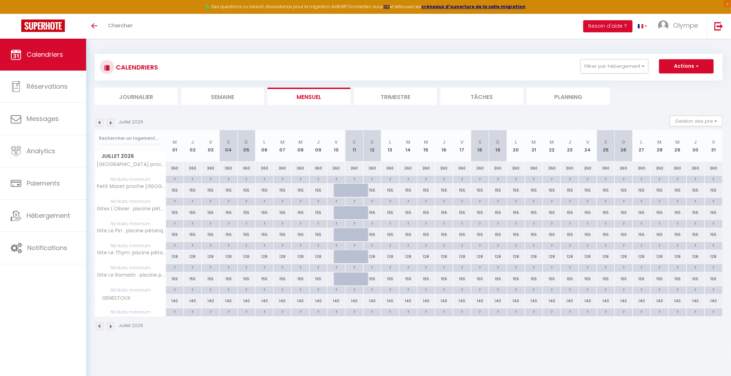
click at [112, 119] on img at bounding box center [111, 123] width 8 height 8
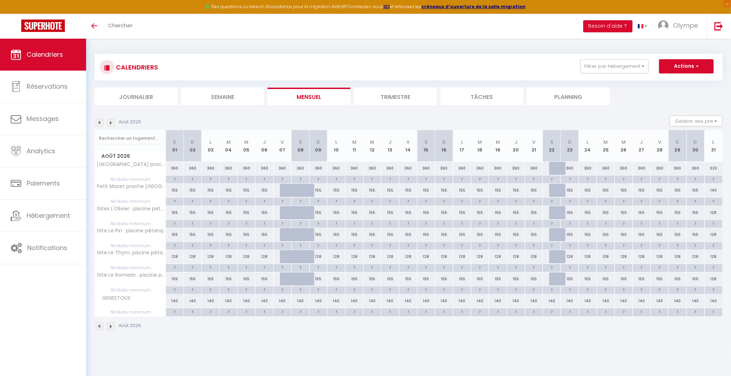
click at [320, 190] on div "155" at bounding box center [318, 190] width 18 height 13
select select "1"
type input "Dim 09 Août 2026"
type input "Lun 10 Août 2026"
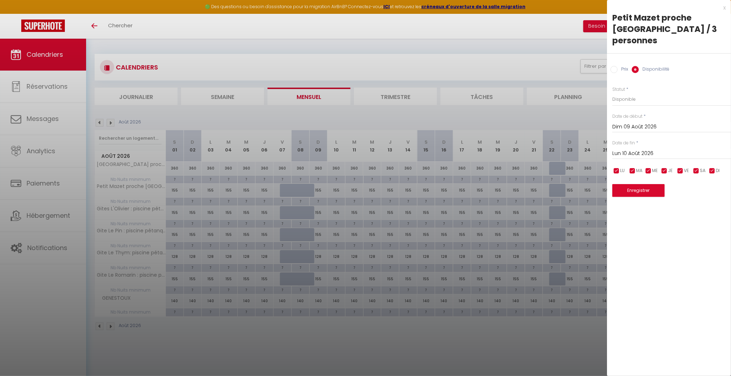
click at [626, 106] on div "Prix * 155 Statut * Disponible Indisponible Date de début * Dim 09 Août 2026 < …" at bounding box center [669, 137] width 124 height 120
click at [626, 102] on select "Disponible Indisponible" at bounding box center [671, 98] width 119 height 13
select select "0"
click at [612, 92] on select "Disponible Indisponible" at bounding box center [671, 98] width 119 height 13
click at [624, 192] on button "Enregistrer" at bounding box center [638, 190] width 52 height 13
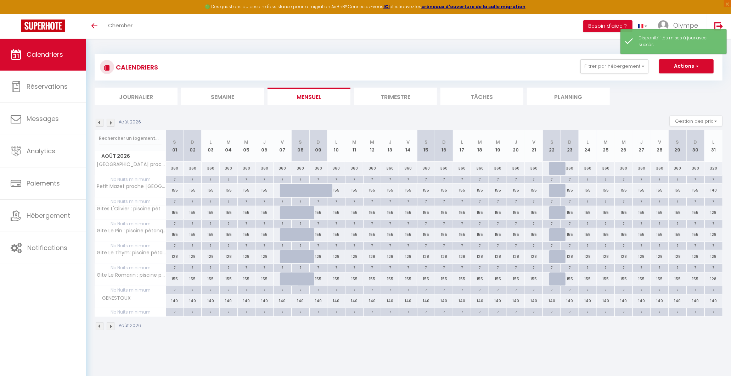
click at [323, 206] on div "155" at bounding box center [318, 212] width 18 height 13
select select "1"
type input "Dim 09 Août 2026"
type input "Lun 10 Août 2026"
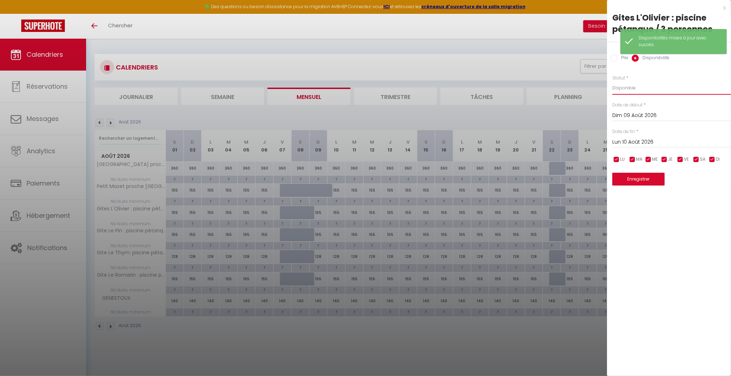
click at [626, 88] on select "Disponible Indisponible" at bounding box center [671, 87] width 119 height 13
select select "0"
click at [612, 81] on select "Disponible Indisponible" at bounding box center [671, 87] width 119 height 13
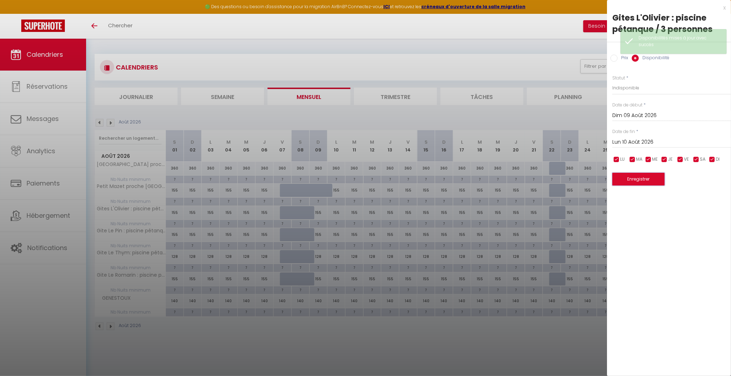
click at [627, 180] on button "Enregistrer" at bounding box center [638, 179] width 52 height 13
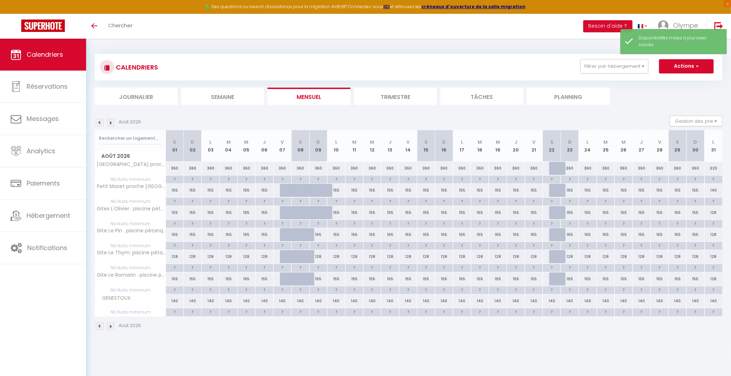
click at [321, 234] on div "155" at bounding box center [318, 234] width 18 height 13
select select "1"
type input "Dim 09 Août 2026"
type input "Lun 10 Août 2026"
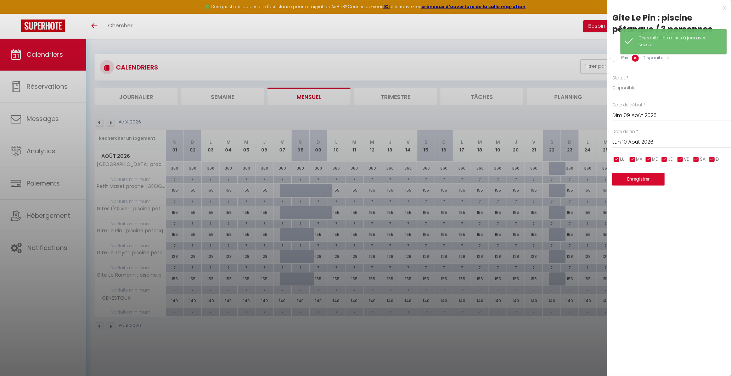
click at [644, 146] on input "Lun 10 Août 2026" at bounding box center [671, 141] width 119 height 9
click at [632, 212] on span "10" at bounding box center [635, 211] width 15 height 14
click at [635, 90] on select "Disponible Indisponible" at bounding box center [671, 87] width 119 height 13
select select "0"
click at [612, 81] on select "Disponible Indisponible" at bounding box center [671, 87] width 119 height 13
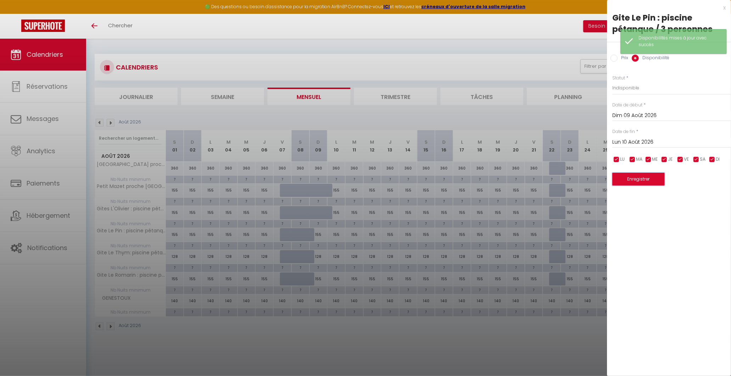
click at [621, 179] on button "Enregistrer" at bounding box center [638, 179] width 52 height 13
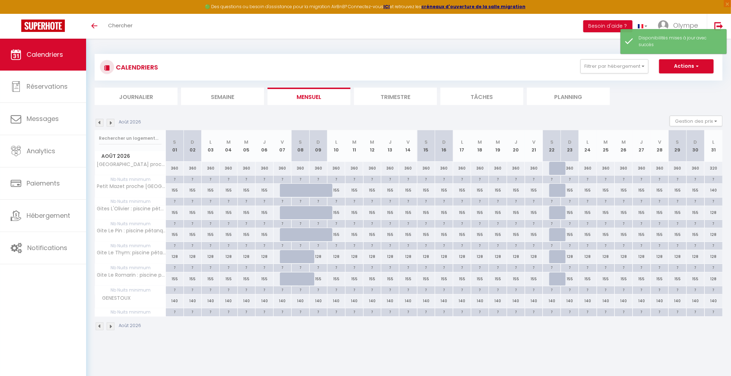
click at [320, 257] on div "128" at bounding box center [318, 256] width 18 height 13
select select "1"
type input "Dim 09 Août 2026"
type input "Lun 10 Août 2026"
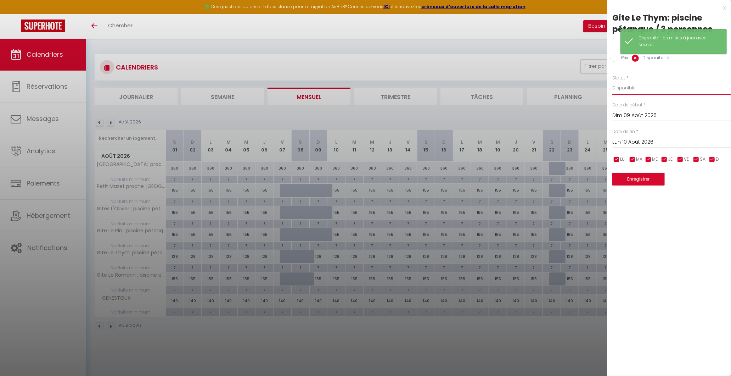
click at [632, 89] on select "Disponible Indisponible" at bounding box center [671, 87] width 119 height 13
select select "0"
click at [612, 81] on select "Disponible Indisponible" at bounding box center [671, 87] width 119 height 13
click at [623, 173] on button "Enregistrer" at bounding box center [638, 179] width 52 height 13
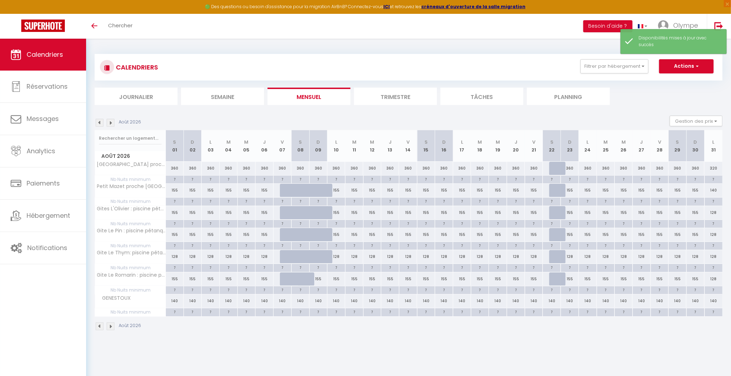
click at [322, 276] on div "155" at bounding box center [318, 278] width 18 height 13
select select "1"
type input "Dim 09 Août 2026"
type input "Lun 10 Août 2026"
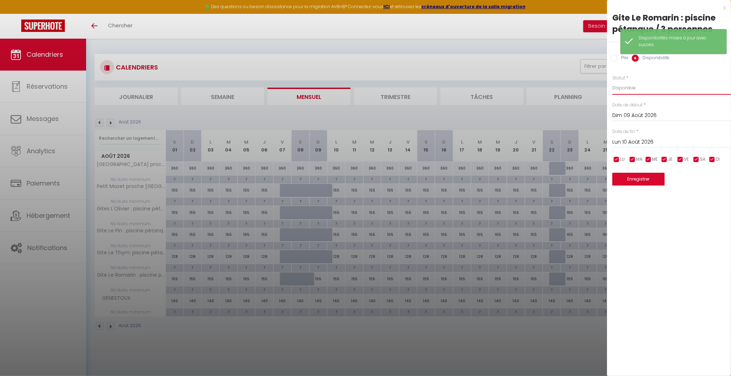
click at [638, 86] on select "Disponible Indisponible" at bounding box center [671, 87] width 119 height 13
select select "0"
click at [612, 81] on select "Disponible Indisponible" at bounding box center [671, 87] width 119 height 13
click at [624, 179] on button "Enregistrer" at bounding box center [638, 179] width 52 height 13
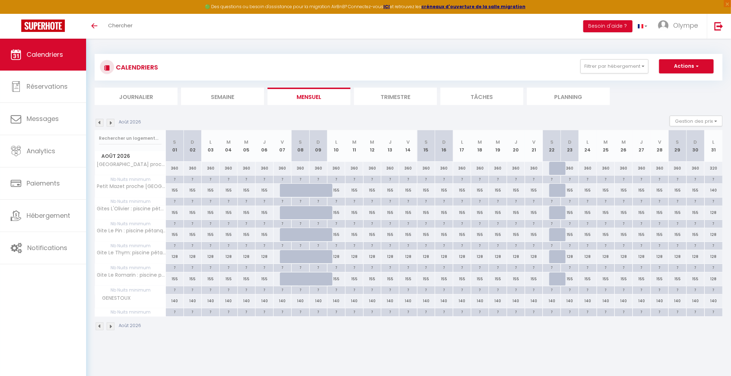
click at [553, 169] on div at bounding box center [558, 168] width 18 height 13
select select "1"
type input "Sam 22 Août 2026"
type input "Dim 23 Août 2026"
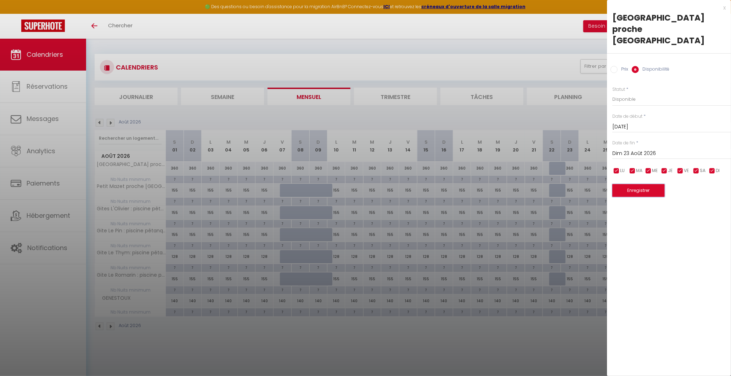
click at [634, 184] on button "Enregistrer" at bounding box center [638, 190] width 52 height 13
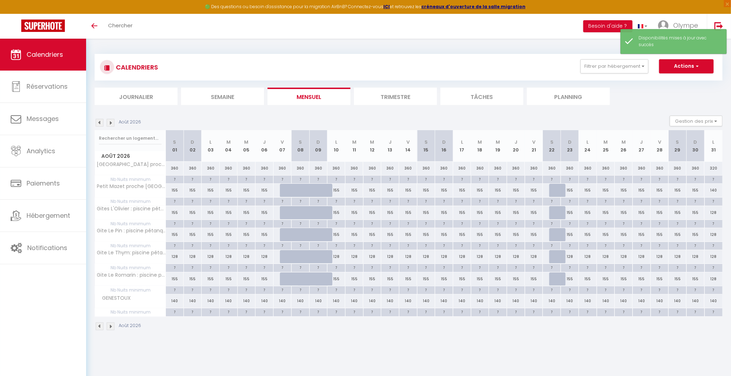
click at [561, 189] on div "155" at bounding box center [570, 190] width 18 height 13
select select "1"
type input "Dim 23 Août 2026"
type input "Lun 24 Août 2026"
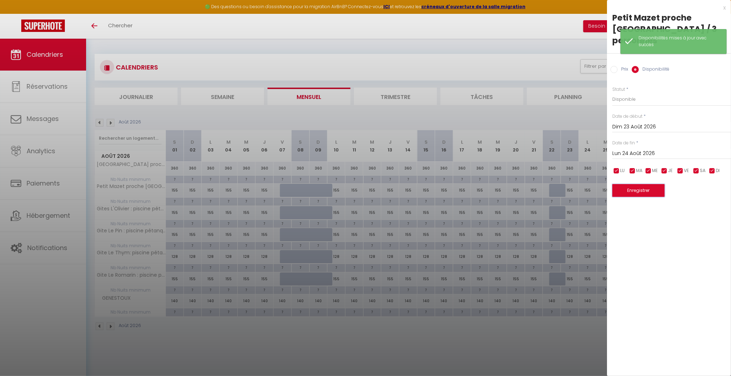
click at [628, 190] on button "Enregistrer" at bounding box center [638, 190] width 52 height 13
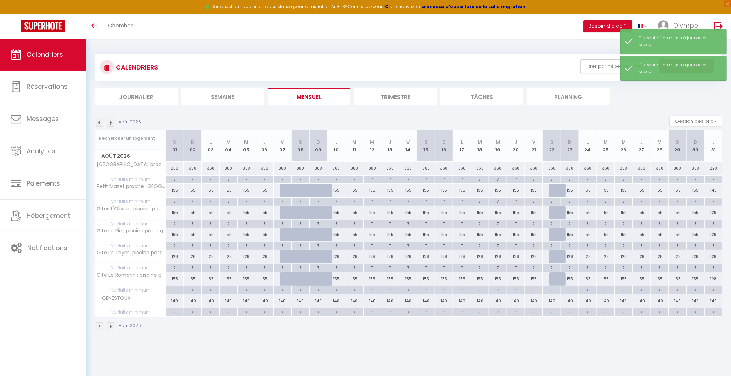
click at [552, 212] on div at bounding box center [558, 212] width 18 height 13
select select "1"
type input "Sam 22 Août 2026"
type input "Dim 23 Août 2026"
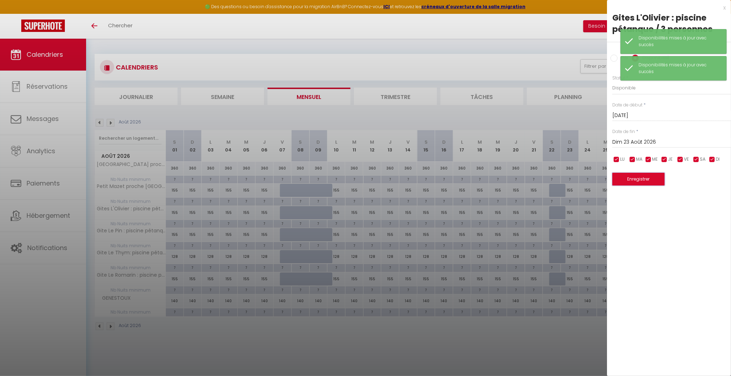
click at [625, 173] on button "Enregistrer" at bounding box center [638, 179] width 52 height 13
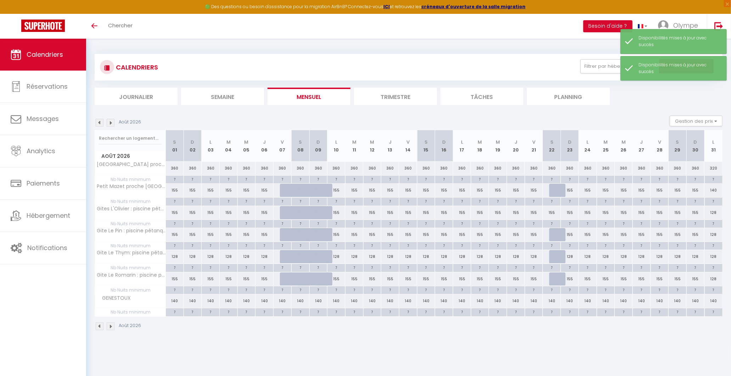
click at [558, 233] on div at bounding box center [558, 234] width 18 height 13
select select "1"
type input "Sam 22 Août 2026"
type input "Dim 23 Août 2026"
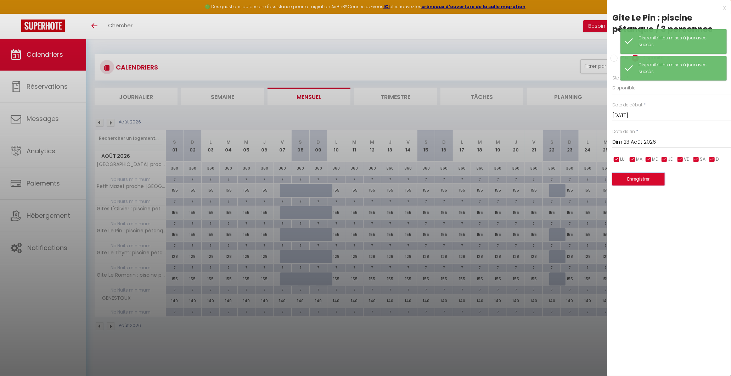
click at [622, 180] on button "Enregistrer" at bounding box center [638, 179] width 52 height 13
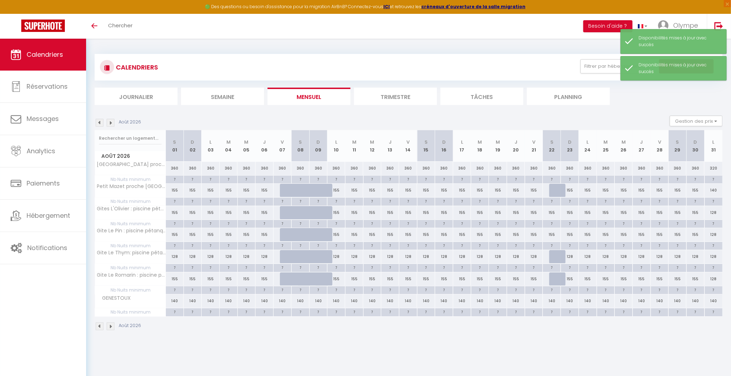
click at [554, 256] on div at bounding box center [558, 256] width 18 height 13
select select "1"
type input "Sam 22 Août 2026"
type input "Dim 23 Août 2026"
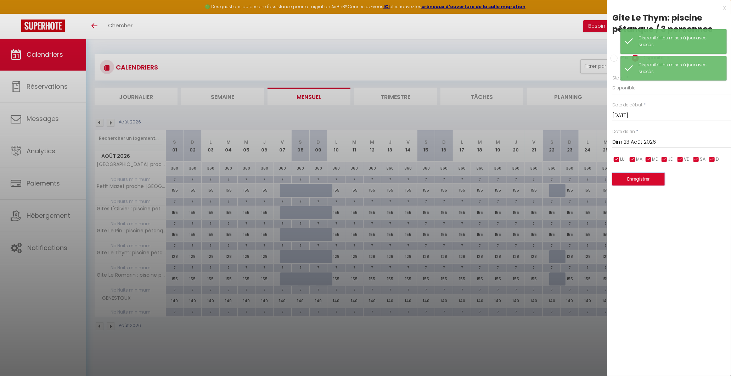
drag, startPoint x: 625, startPoint y: 176, endPoint x: 620, endPoint y: 185, distance: 10.0
click at [625, 176] on button "Enregistrer" at bounding box center [638, 179] width 52 height 13
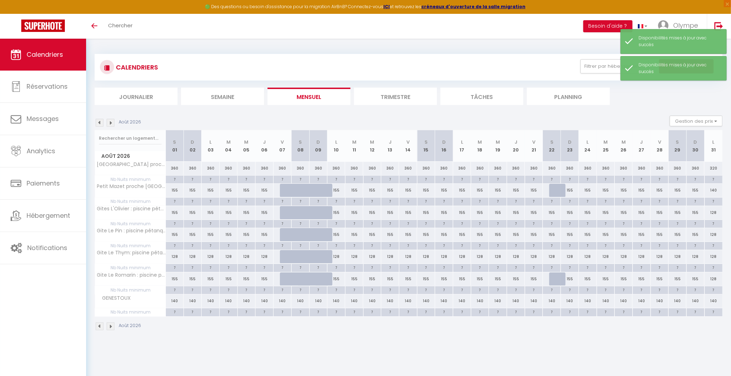
click at [559, 278] on div at bounding box center [558, 278] width 18 height 13
select select "1"
type input "Sam 22 Août 2026"
type input "Dim 23 Août 2026"
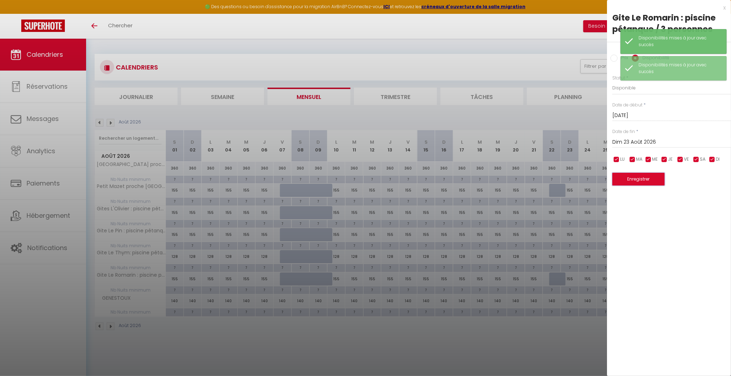
click at [625, 180] on button "Enregistrer" at bounding box center [638, 179] width 52 height 13
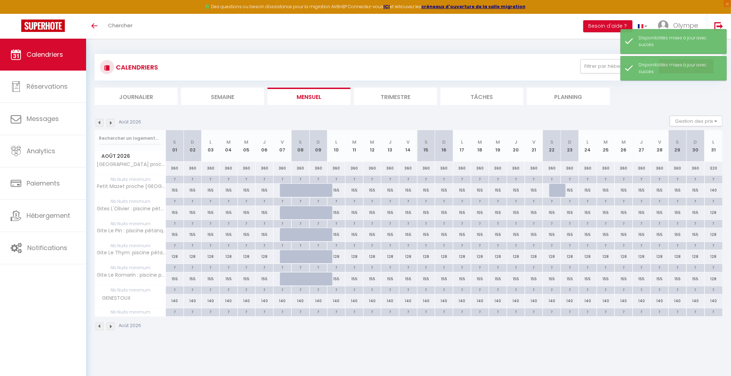
click at [558, 186] on div at bounding box center [558, 190] width 18 height 13
select select "1"
type input "Sam 22 Août 2026"
type input "Dim 23 Août 2026"
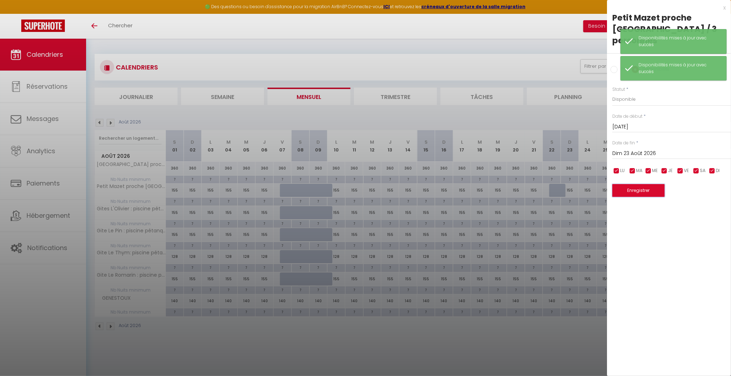
click at [622, 189] on button "Enregistrer" at bounding box center [638, 190] width 52 height 13
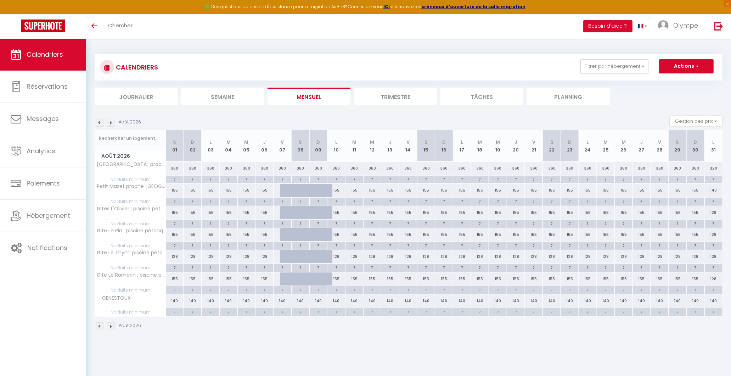
click at [111, 122] on img at bounding box center [111, 123] width 8 height 8
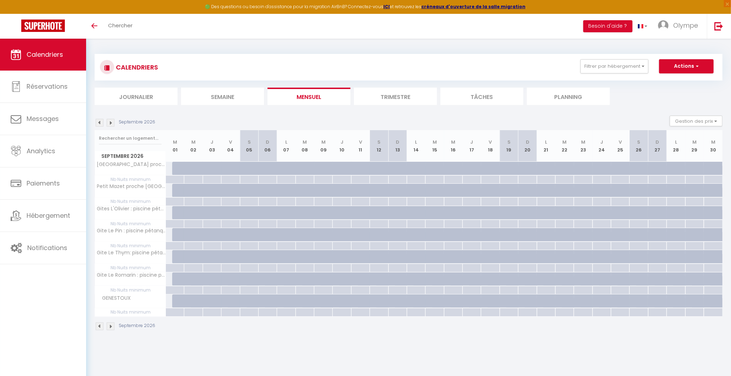
click at [98, 124] on img at bounding box center [100, 123] width 8 height 8
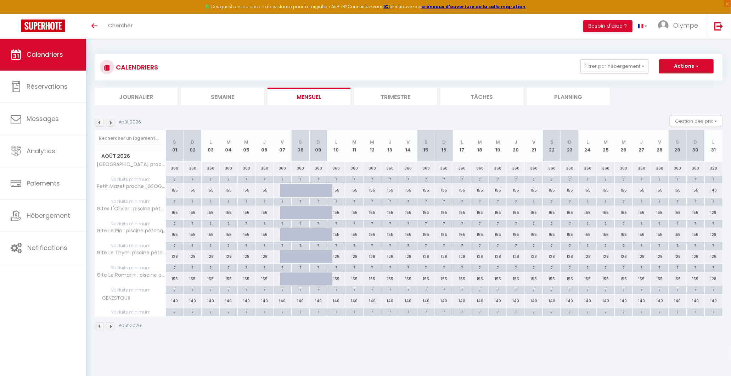
click at [713, 188] on div "140" at bounding box center [713, 190] width 18 height 13
select select "1"
type input "Lun 31 Août 2026"
type input "Mar 01 Septembre 2026"
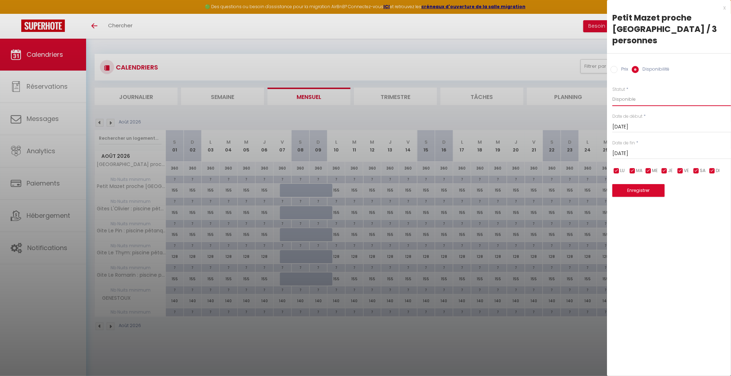
click at [637, 92] on select "Disponible Indisponible" at bounding box center [671, 98] width 119 height 13
select select "0"
click at [612, 92] on select "Disponible Indisponible" at bounding box center [671, 98] width 119 height 13
click at [629, 228] on div "x Petit Mazet proche Châteauneuf du Pape / 3 personnes Prix Disponibilité Prix …" at bounding box center [669, 188] width 124 height 376
click at [630, 190] on button "Enregistrer" at bounding box center [638, 190] width 52 height 13
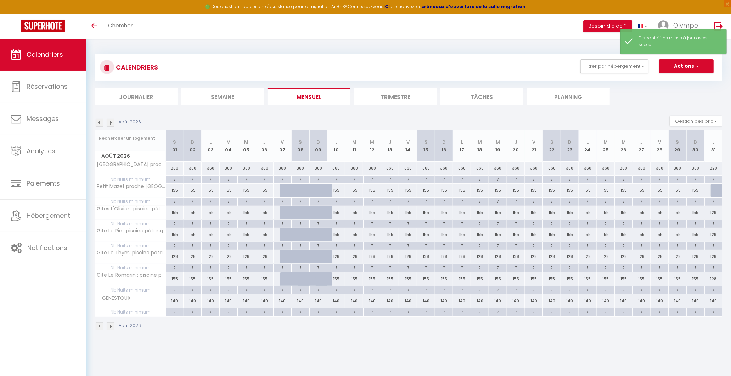
click at [718, 212] on div "128" at bounding box center [713, 212] width 18 height 13
select select "1"
type input "Lun 31 Août 2026"
type input "Mar 01 Septembre 2026"
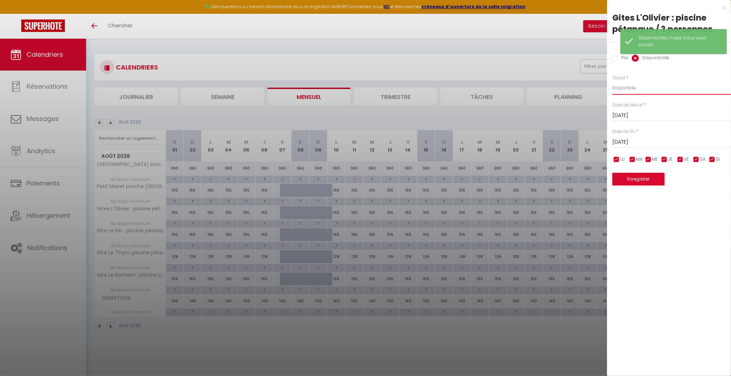
click at [642, 92] on select "Disponible Indisponible" at bounding box center [671, 87] width 119 height 13
select select "0"
click at [612, 81] on select "Disponible Indisponible" at bounding box center [671, 87] width 119 height 13
click at [634, 179] on button "Enregistrer" at bounding box center [638, 179] width 52 height 13
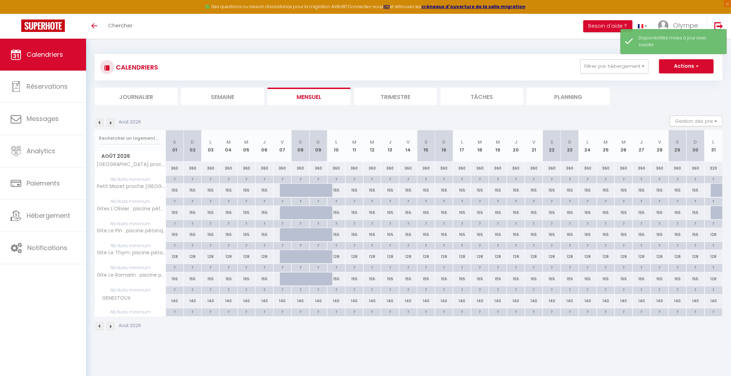
click at [714, 235] on div "128" at bounding box center [713, 234] width 18 height 13
select select "1"
type input "Lun 31 Août 2026"
type input "Mar 01 Septembre 2026"
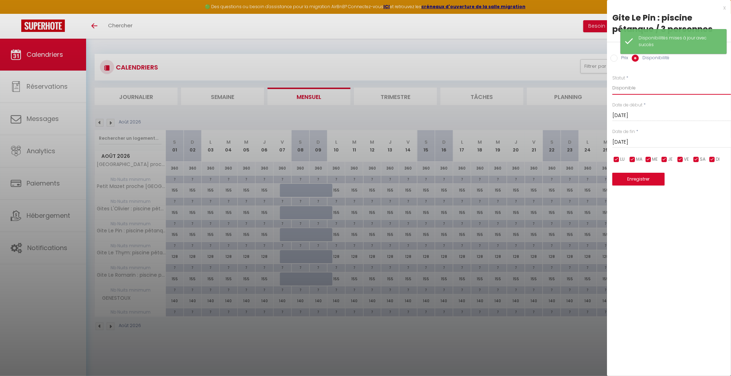
click at [625, 90] on select "Disponible Indisponible" at bounding box center [671, 87] width 119 height 13
select select "0"
click at [612, 81] on select "Disponible Indisponible" at bounding box center [671, 87] width 119 height 13
click at [634, 180] on button "Enregistrer" at bounding box center [638, 179] width 52 height 13
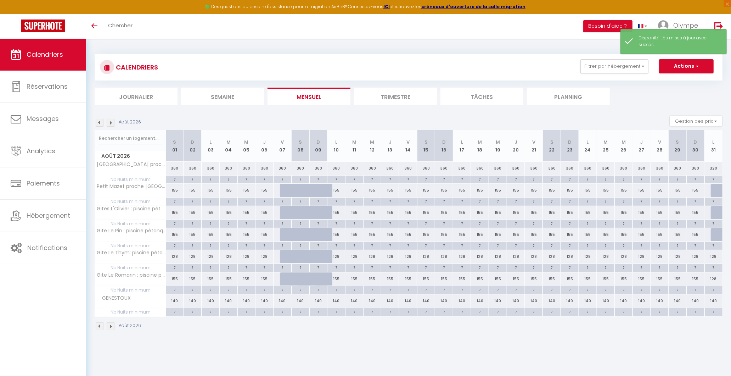
click at [718, 254] on div "128" at bounding box center [713, 256] width 18 height 13
select select "1"
type input "Lun 31 Août 2026"
type input "Mar 01 Septembre 2026"
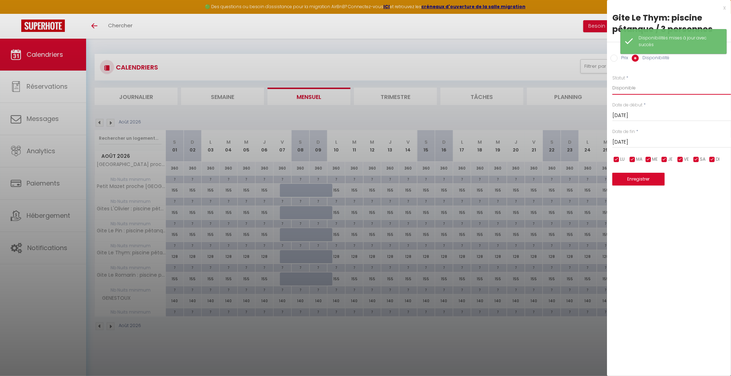
drag, startPoint x: 642, startPoint y: 86, endPoint x: 642, endPoint y: 93, distance: 6.7
click at [642, 86] on select "Disponible Indisponible" at bounding box center [671, 87] width 119 height 13
select select "0"
click at [612, 81] on select "Disponible Indisponible" at bounding box center [671, 87] width 119 height 13
click at [633, 180] on button "Enregistrer" at bounding box center [638, 179] width 52 height 13
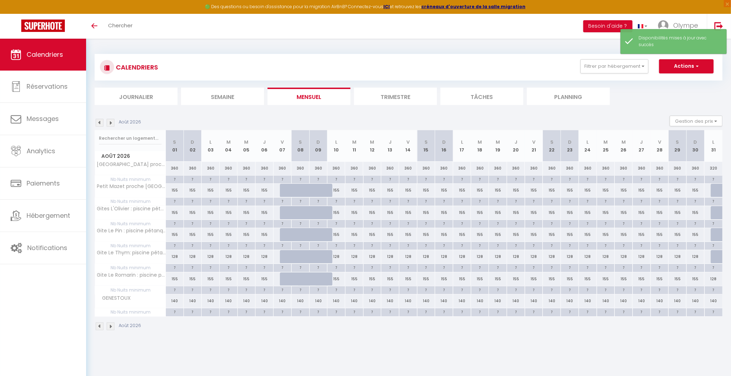
click at [720, 279] on div "128" at bounding box center [713, 278] width 18 height 13
select select "1"
type input "Lun 31 Août 2026"
type input "Mar 01 Septembre 2026"
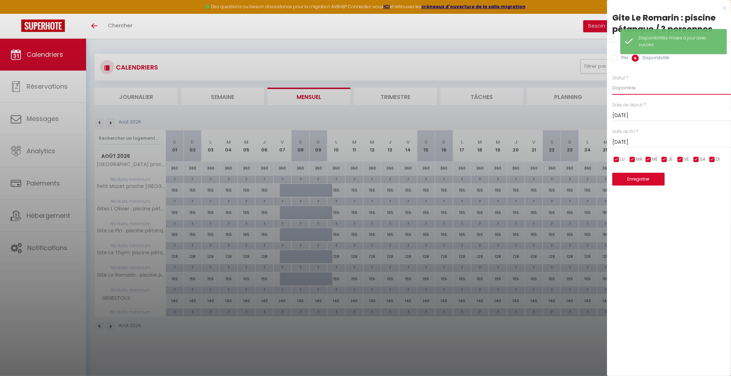
click at [650, 84] on select "Disponible Indisponible" at bounding box center [671, 87] width 119 height 13
select select "0"
click at [612, 81] on select "Disponible Indisponible" at bounding box center [671, 87] width 119 height 13
click at [627, 178] on button "Enregistrer" at bounding box center [638, 179] width 52 height 13
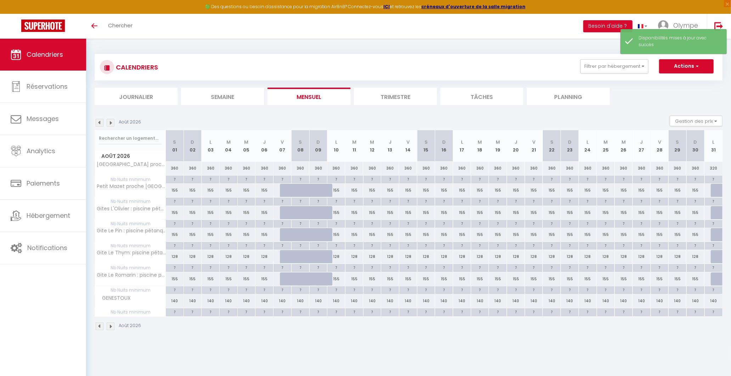
click at [98, 121] on img at bounding box center [100, 123] width 8 height 8
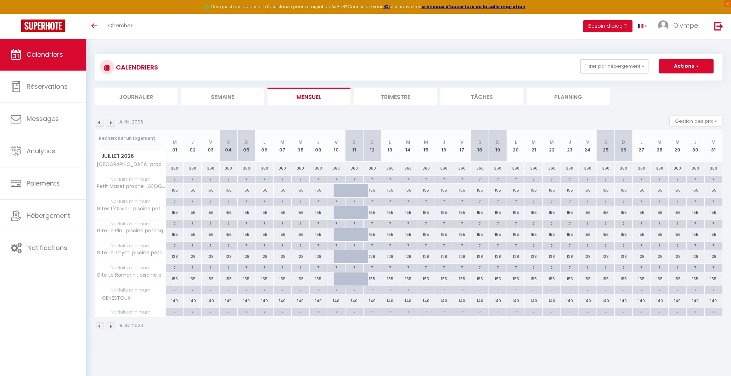
click at [113, 121] on img at bounding box center [111, 123] width 8 height 8
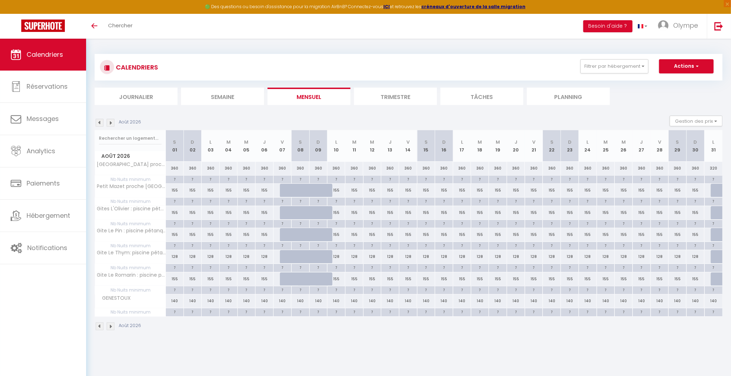
click at [98, 121] on img at bounding box center [100, 123] width 8 height 8
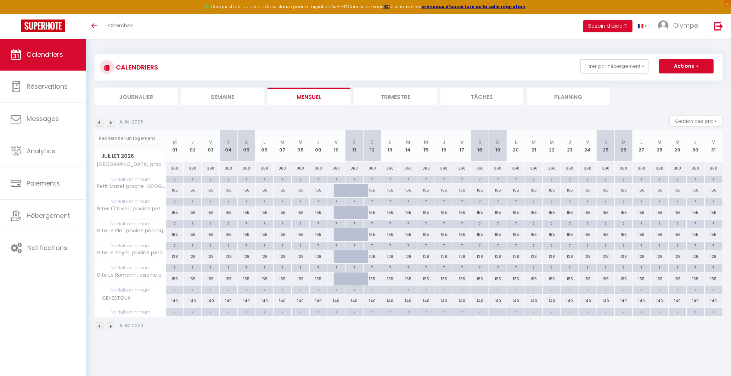
click at [98, 122] on img at bounding box center [100, 123] width 8 height 8
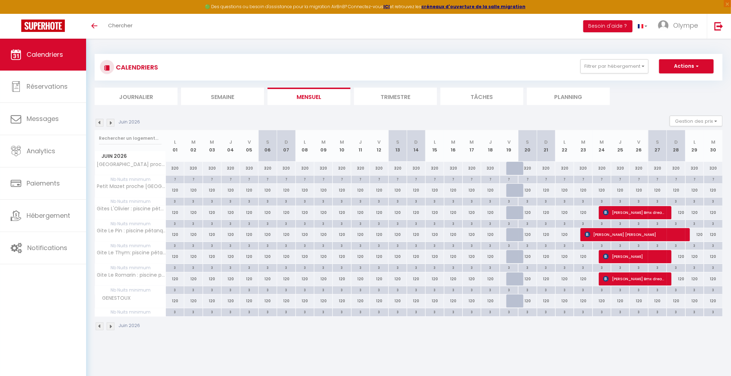
click at [98, 122] on img at bounding box center [100, 123] width 8 height 8
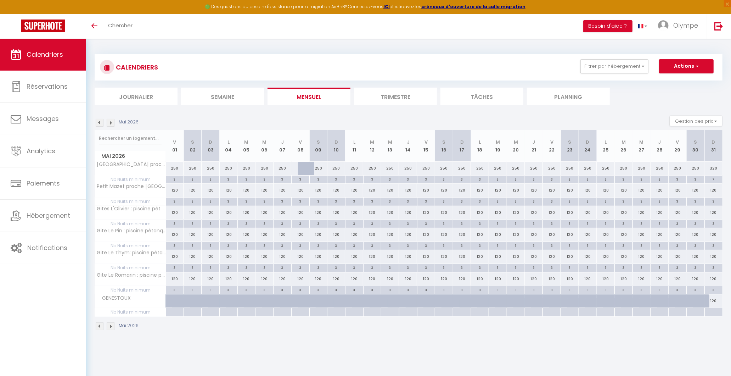
click at [109, 122] on img at bounding box center [111, 123] width 8 height 8
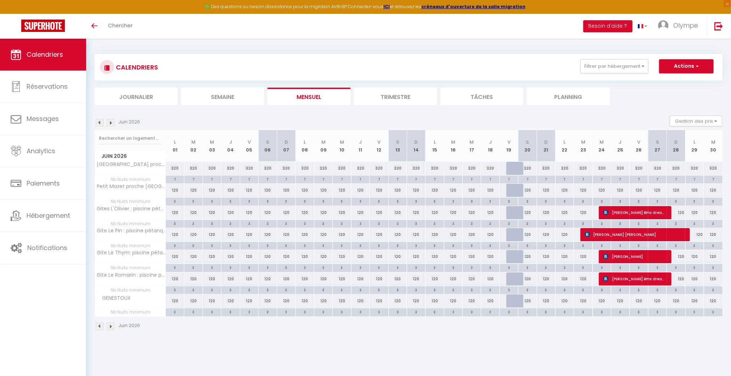
click at [108, 122] on img at bounding box center [111, 123] width 8 height 8
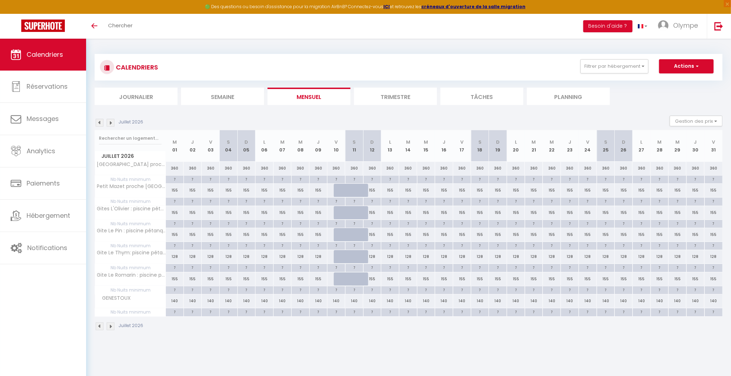
click at [101, 122] on img at bounding box center [100, 123] width 8 height 8
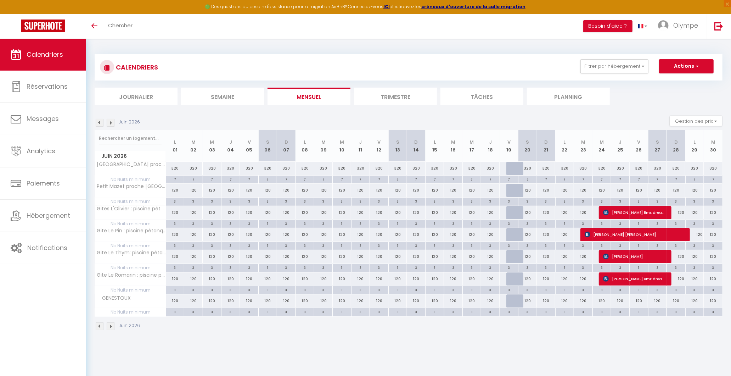
click at [511, 171] on div at bounding box center [515, 168] width 18 height 13
select select "1"
type input "Ven 19 Juin 2026"
type input "[PERSON_NAME] 20 Juin 2026"
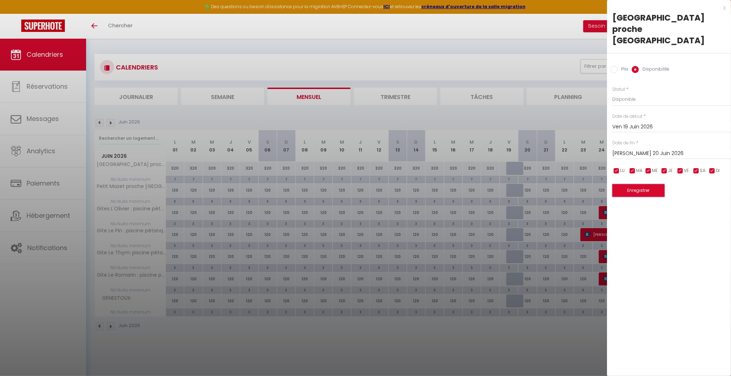
click at [634, 184] on button "Enregistrer" at bounding box center [638, 190] width 52 height 13
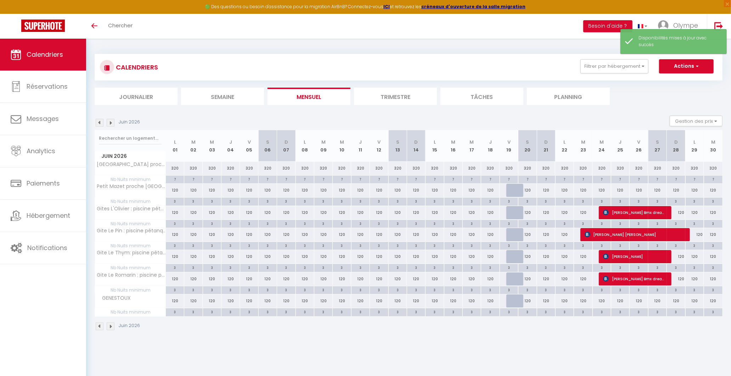
click at [98, 123] on img at bounding box center [100, 123] width 8 height 8
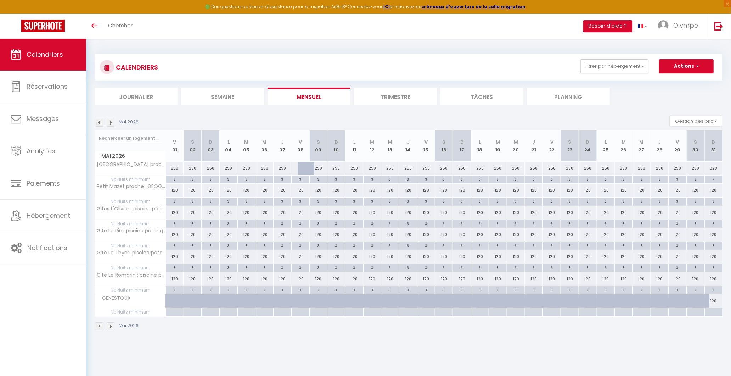
click at [305, 173] on div at bounding box center [307, 168] width 18 height 13
select select "1"
type input "Ven 08 Mai 2026"
type input "[PERSON_NAME] 09 Mai 2026"
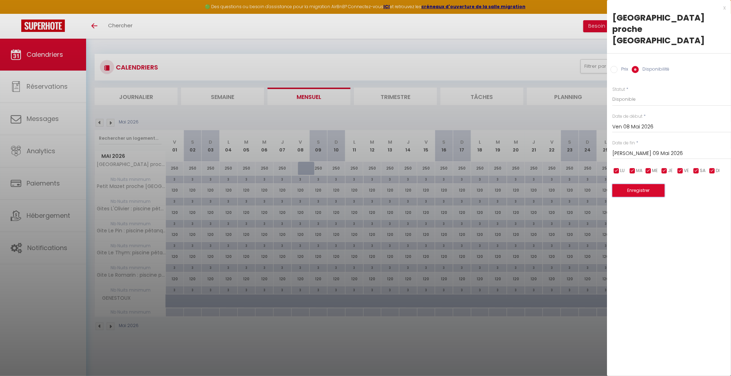
click at [649, 184] on button "Enregistrer" at bounding box center [638, 190] width 52 height 13
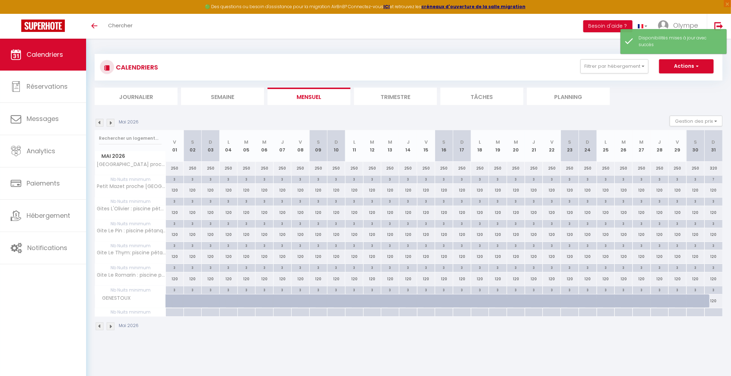
click at [103, 122] on img at bounding box center [100, 123] width 8 height 8
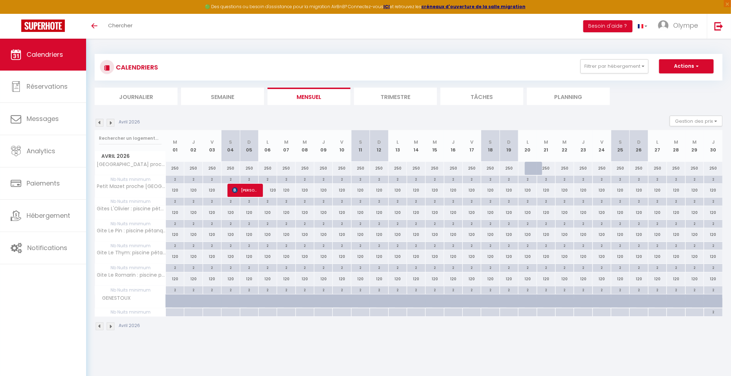
click at [531, 171] on div at bounding box center [534, 168] width 18 height 13
select select "1"
type input "Lun 20 Avril 2026"
type input "[DATE] Avril 2026"
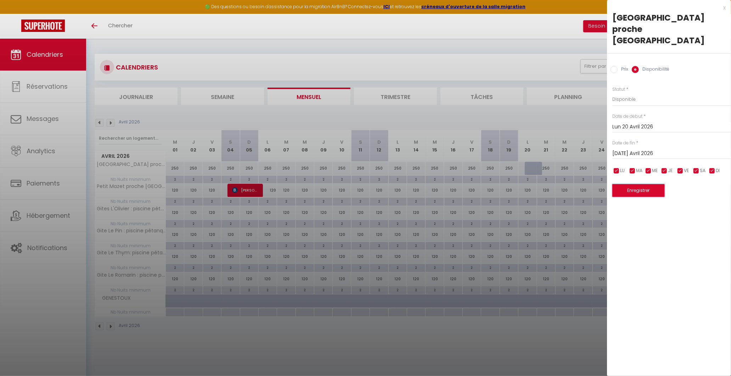
click at [617, 185] on button "Enregistrer" at bounding box center [638, 190] width 52 height 13
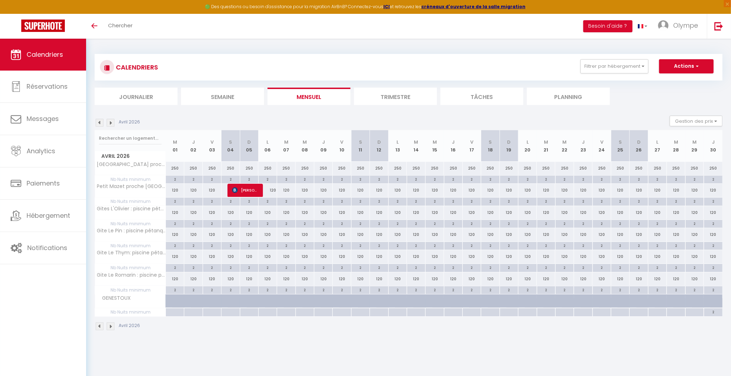
click at [110, 122] on img at bounding box center [111, 123] width 8 height 8
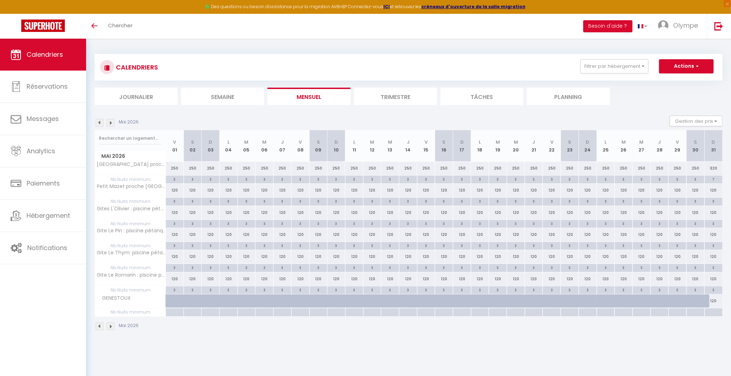
click at [110, 122] on img at bounding box center [111, 123] width 8 height 8
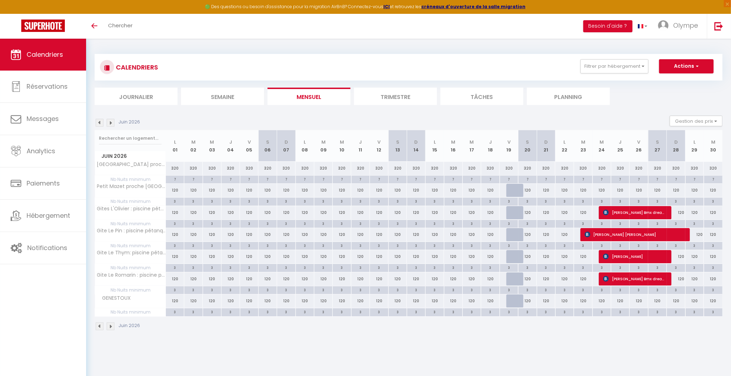
click at [110, 122] on img at bounding box center [111, 123] width 8 height 8
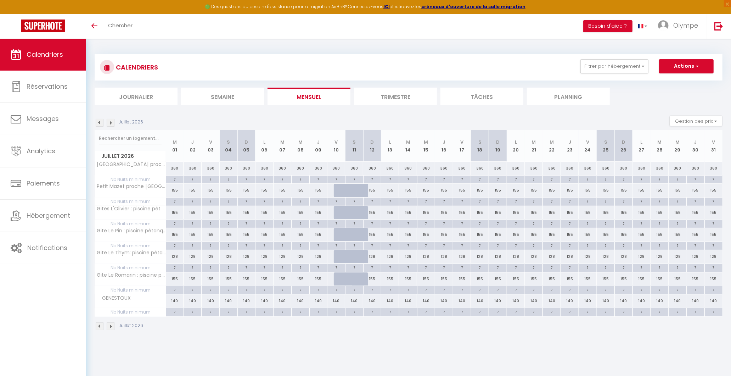
click at [103, 121] on img at bounding box center [100, 123] width 8 height 8
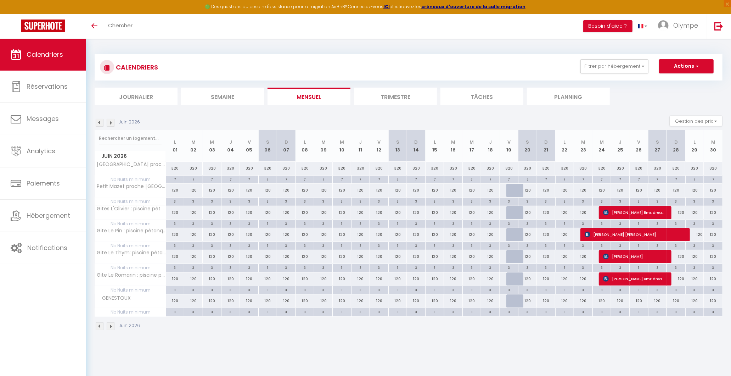
click at [103, 121] on img at bounding box center [100, 123] width 8 height 8
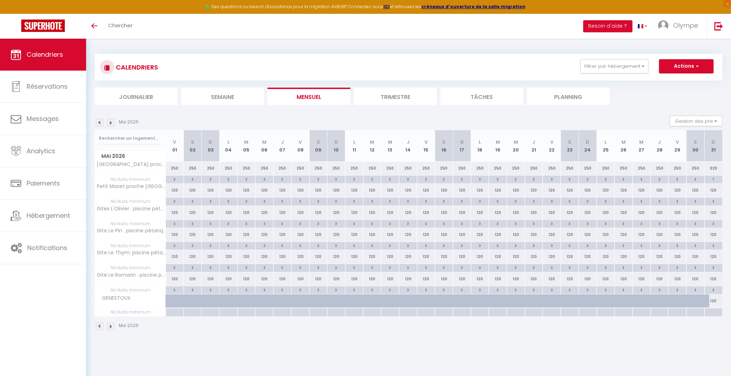
click at [103, 121] on img at bounding box center [100, 123] width 8 height 8
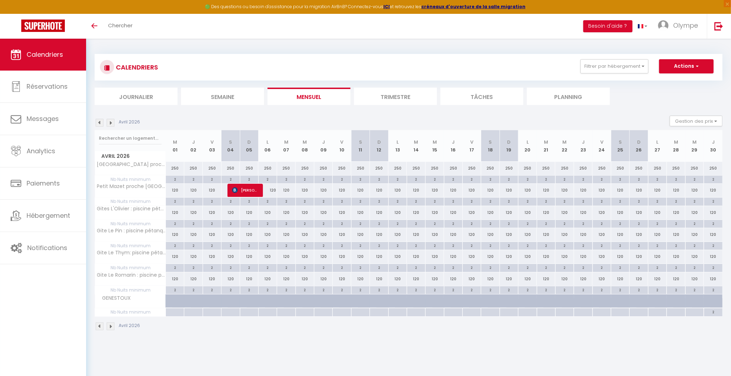
click at [103, 121] on img at bounding box center [100, 123] width 8 height 8
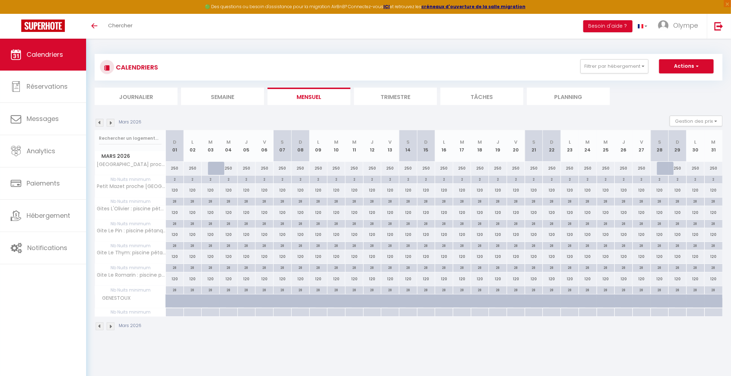
click at [221, 167] on div "250" at bounding box center [229, 168] width 18 height 13
select select "1"
type input "Mer 04 Mars 2026"
type input "Jeu 05 Mars 2026"
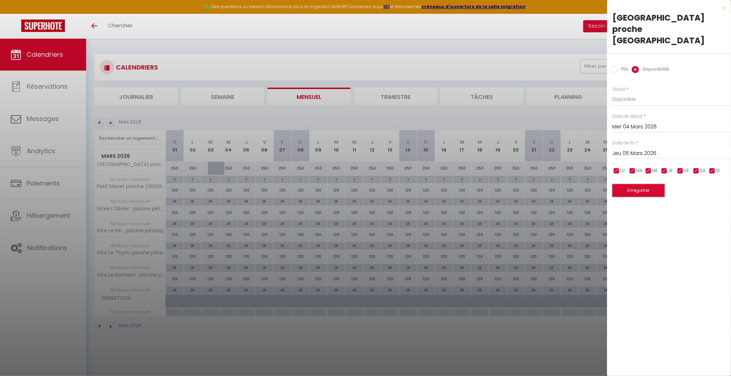
click at [633, 184] on button "Enregistrer" at bounding box center [638, 190] width 52 height 13
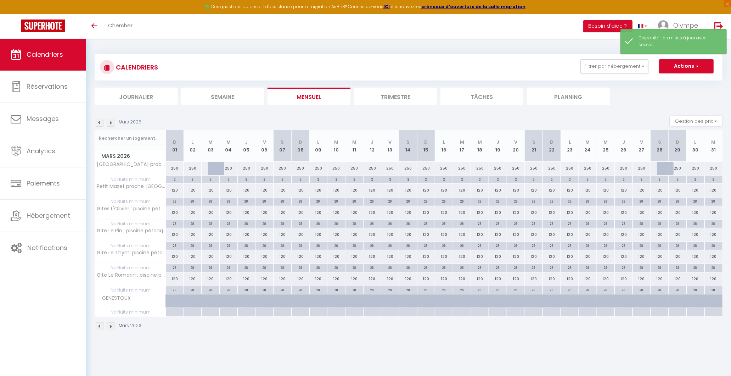
click at [668, 166] on div "250" at bounding box center [677, 168] width 18 height 13
select select "1"
type input "Dim 29 Mars 2026"
type input "Lun 30 Mars 2026"
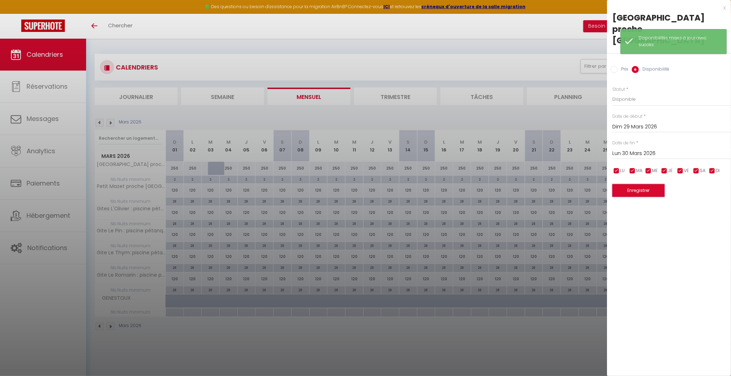
click at [658, 184] on button "Enregistrer" at bounding box center [638, 190] width 52 height 13
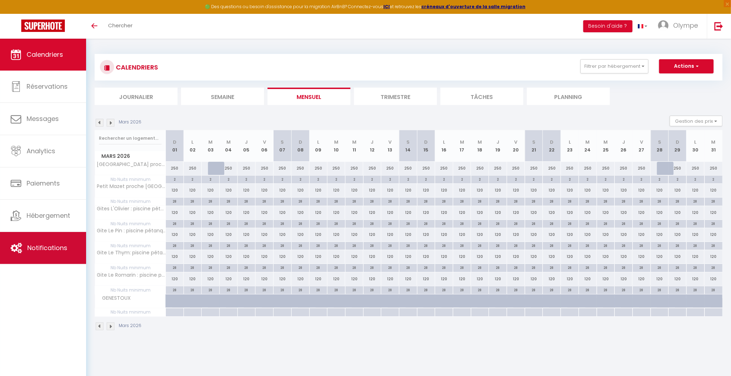
click at [55, 247] on span "Notifications" at bounding box center [47, 247] width 40 height 9
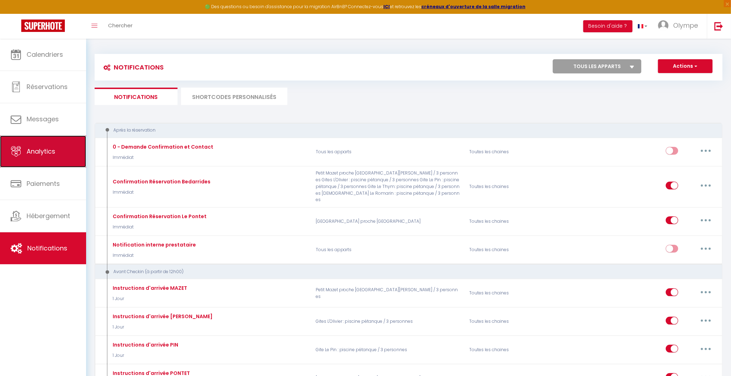
click at [52, 160] on link "Analytics" at bounding box center [43, 151] width 86 height 32
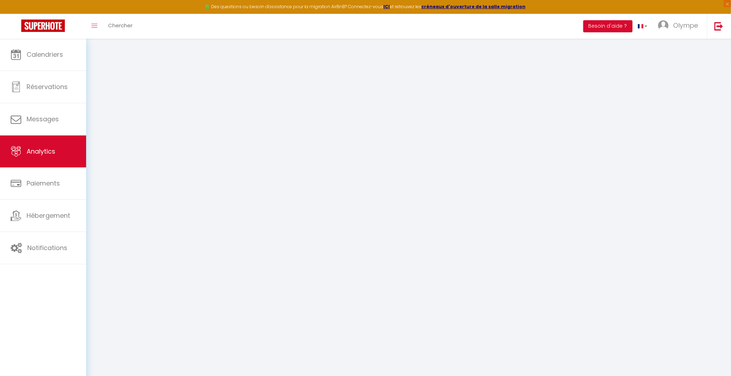
select select "2025"
select select "9"
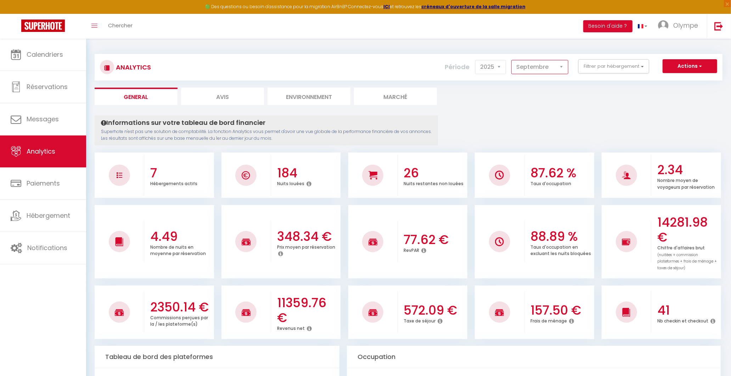
click at [553, 69] on select "[PERSON_NAME] Mars [PERSON_NAME] Juin Juillet Août Septembre Octobre Novembre D…" at bounding box center [539, 67] width 57 height 14
click at [602, 69] on button "Filtrer par hébergement" at bounding box center [613, 66] width 71 height 14
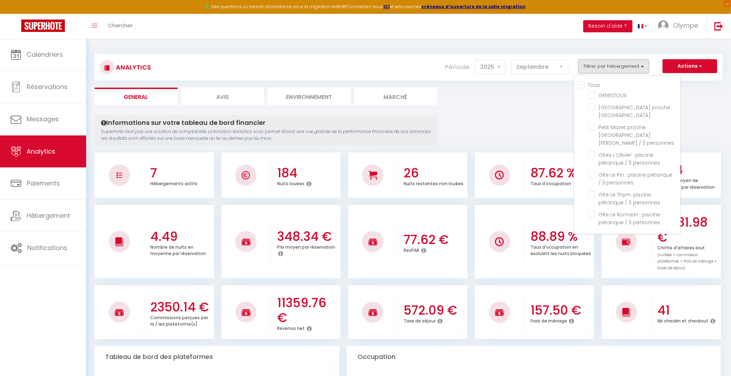
click at [588, 83] on input "Tous" at bounding box center [628, 84] width 103 height 7
checkbox input "true"
checkbox Avignon "true"
checkbox personnes "true"
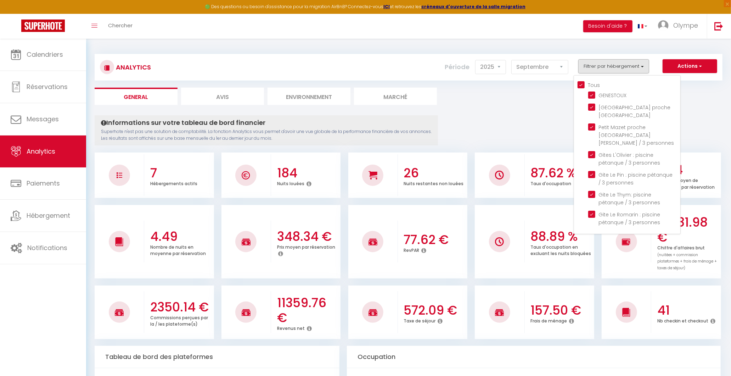
checkbox personnes "true"
click at [594, 94] on input "checkbox" at bounding box center [634, 94] width 92 height 7
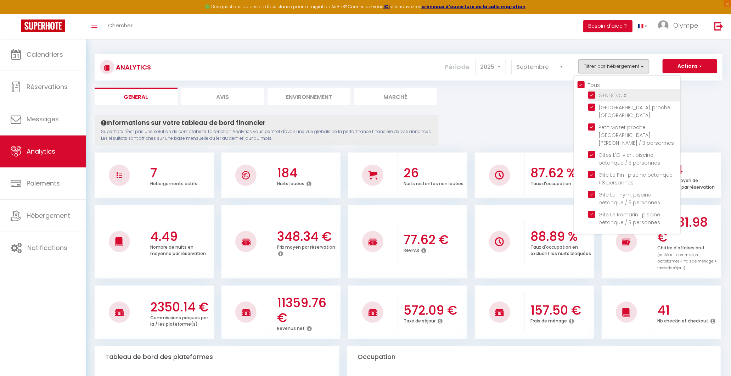
checkbox input "false"
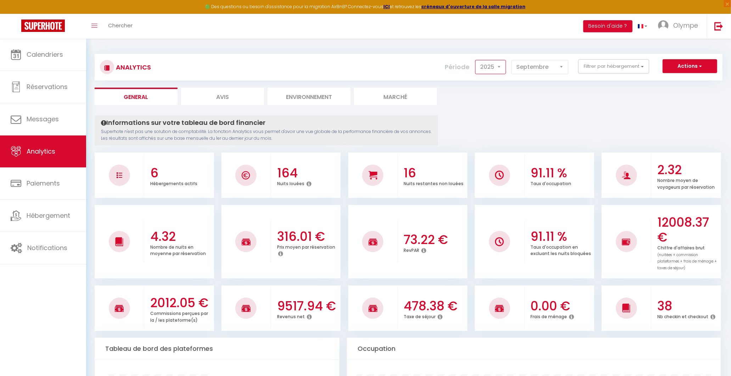
click at [501, 67] on select "2014 2015 2016 2017 2018 2019 2020 2021 2022 2023 2024 2025 2026 2027" at bounding box center [490, 67] width 31 height 14
select select "2024"
click at [477, 60] on select "2014 2015 2016 2017 2018 2019 2020 2021 2022 2023 2024 2025 2026 2027" at bounding box center [490, 67] width 31 height 14
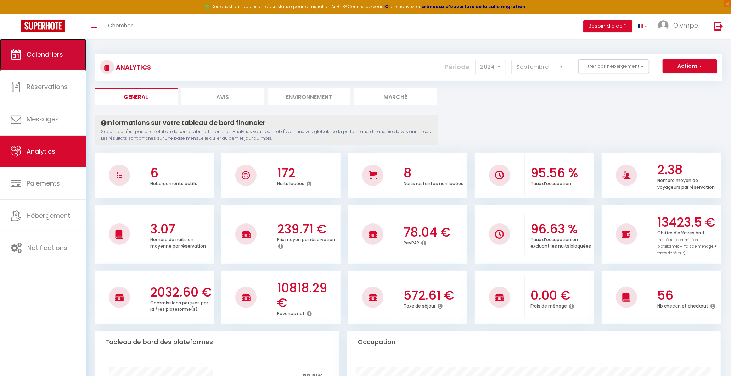
click link "Calendriers"
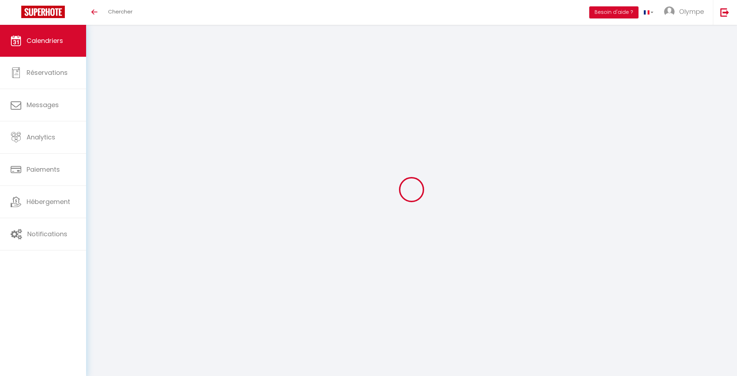
select select
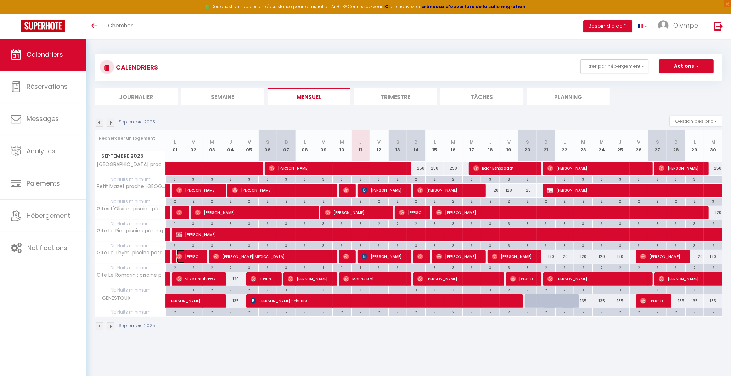
click at [192, 258] on span "[PERSON_NAME]" at bounding box center [188, 255] width 24 height 13
select select "OK"
select select "0"
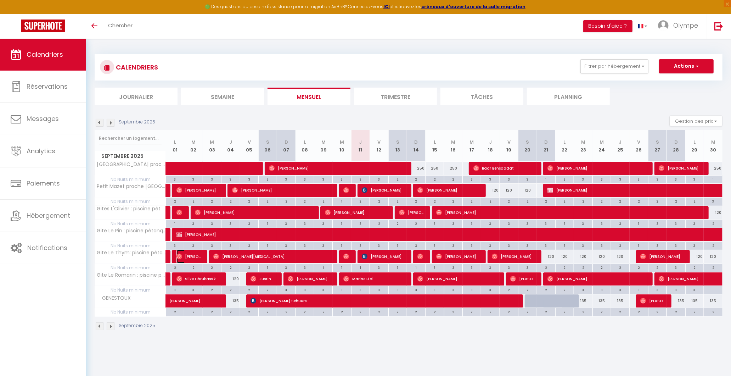
select select "1"
select select
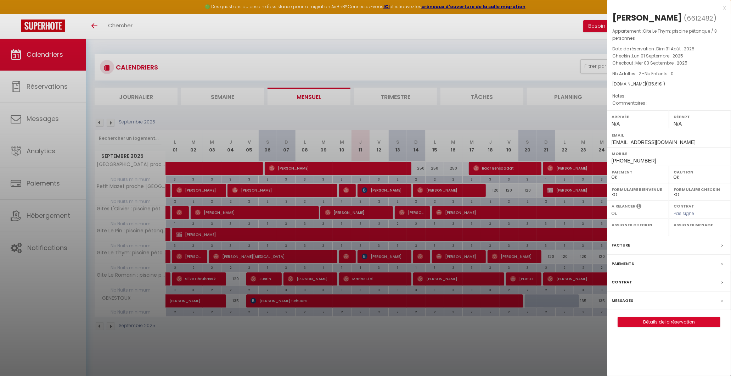
click at [623, 304] on label "Messages" at bounding box center [622, 300] width 22 height 7
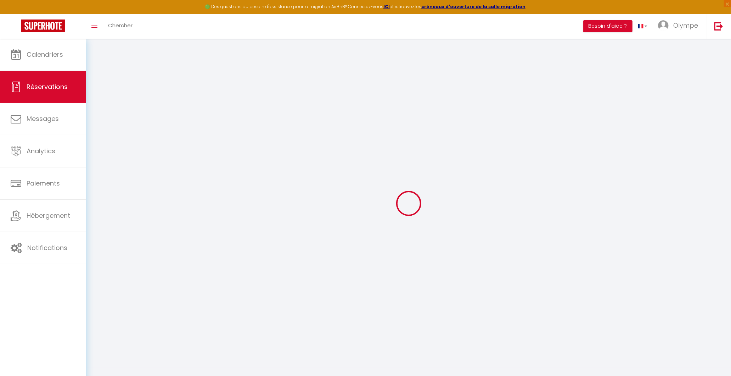
select select
checkbox input "false"
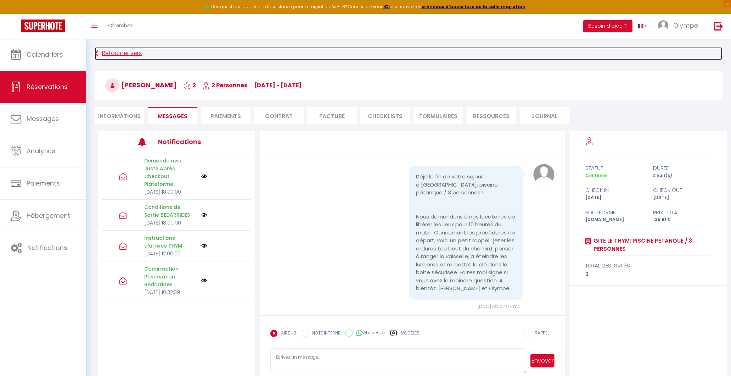
click at [119, 53] on link "Retourner vers" at bounding box center [409, 53] width 628 height 13
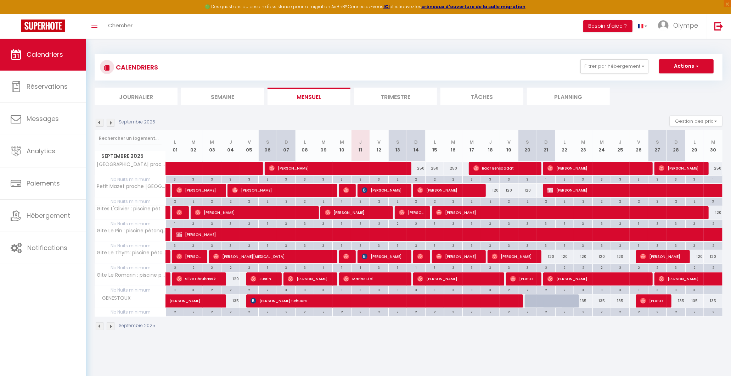
click at [97, 122] on img at bounding box center [100, 123] width 8 height 8
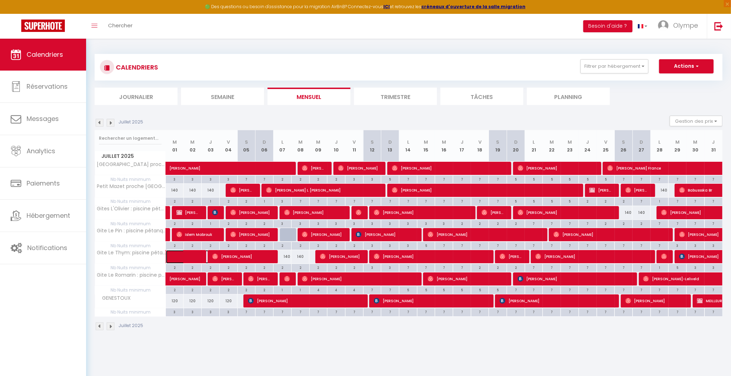
click at [197, 254] on span at bounding box center [192, 256] width 33 height 13
select select "OK"
select select "0"
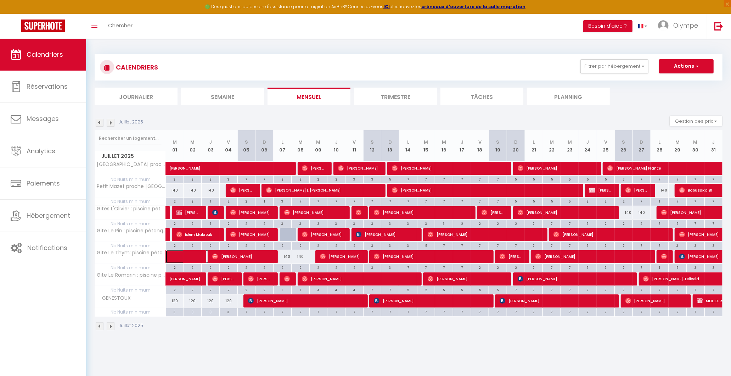
select select "1"
select select
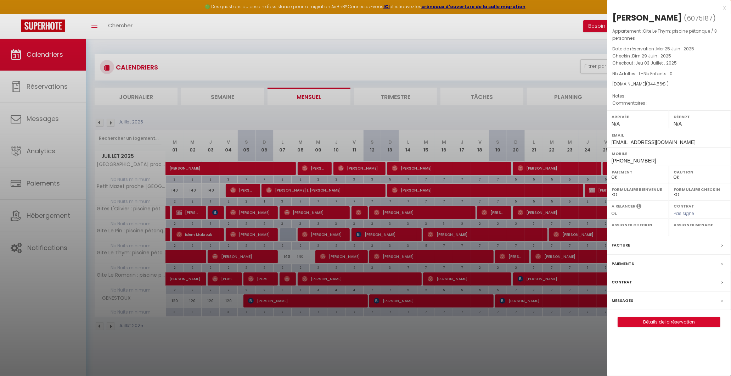
click at [617, 304] on label "Messages" at bounding box center [622, 300] width 22 height 7
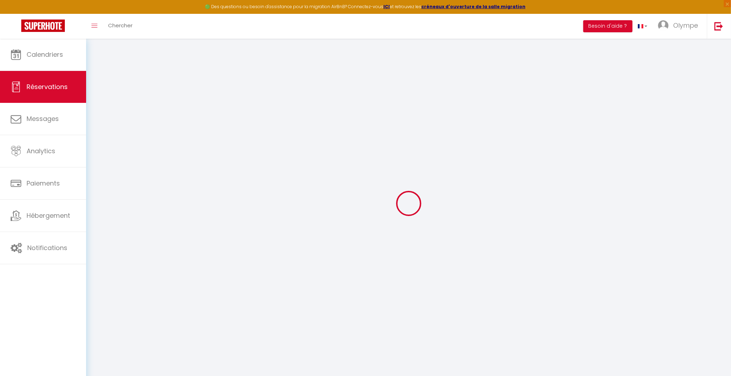
select select
checkbox input "false"
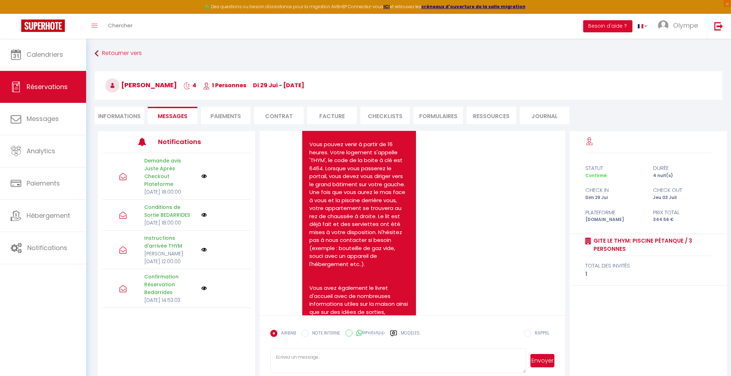
scroll to position [342, 0]
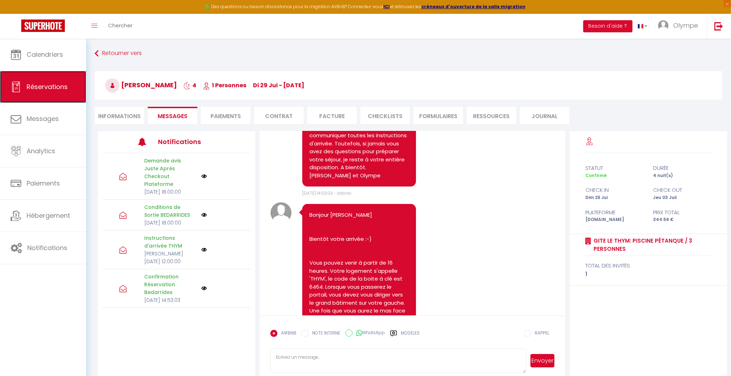
click at [44, 88] on span "Réservations" at bounding box center [47, 86] width 41 height 9
select select "not_cancelled"
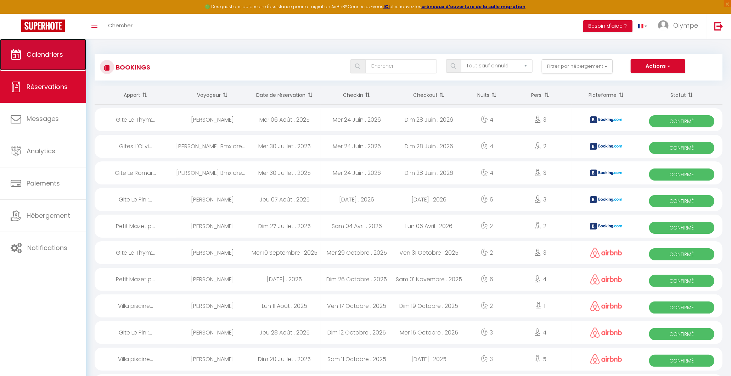
click at [31, 66] on link "Calendriers" at bounding box center [43, 55] width 86 height 32
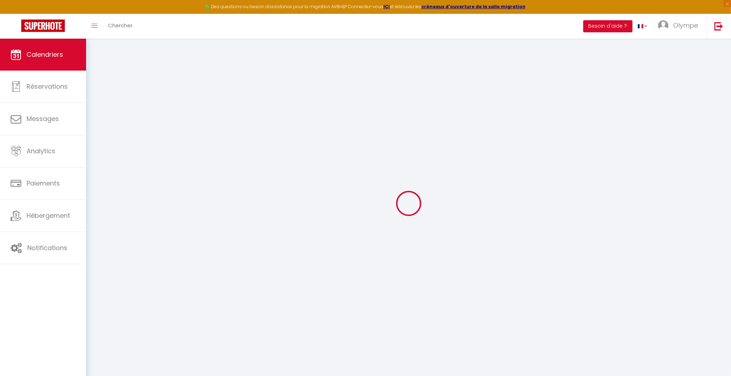
select select
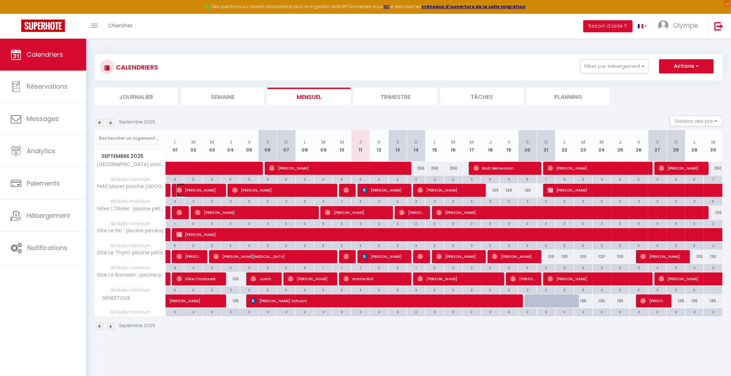
click at [177, 190] on img at bounding box center [179, 190] width 6 height 6
select select "OK"
select select "0"
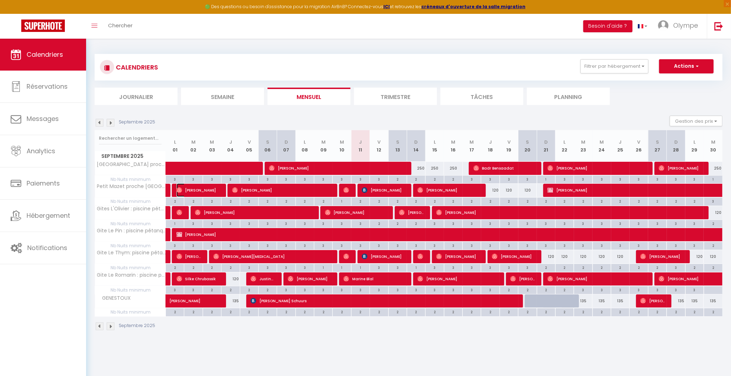
select select "1"
select select
select select "25329"
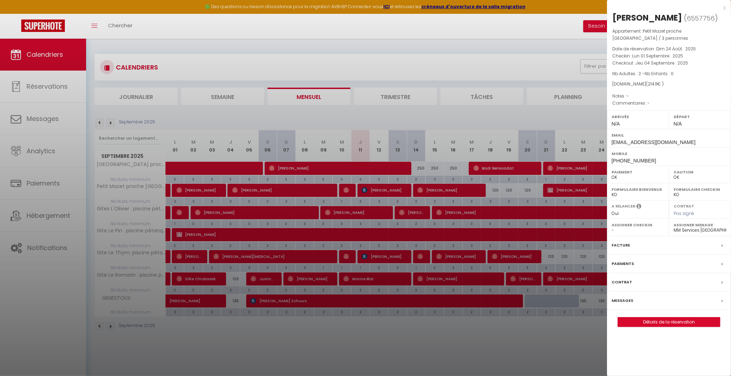
click at [632, 304] on label "Messages" at bounding box center [622, 300] width 22 height 7
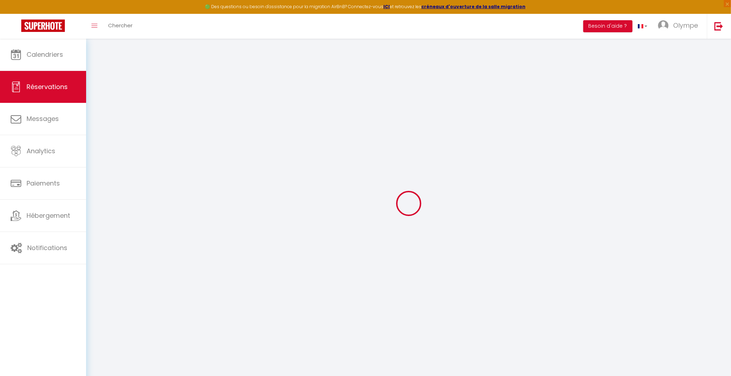
select select
checkbox input "false"
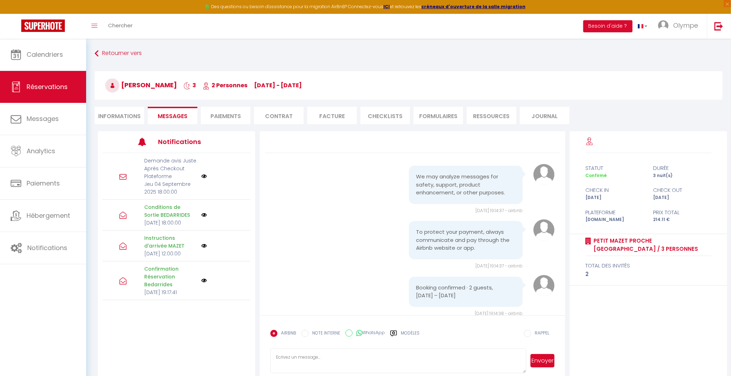
click at [203, 260] on div "Instructions d'arrivée MAZET Dim 31 Août 2025 12:00:00" at bounding box center [176, 245] width 148 height 31
click at [204, 248] on img at bounding box center [204, 246] width 6 height 6
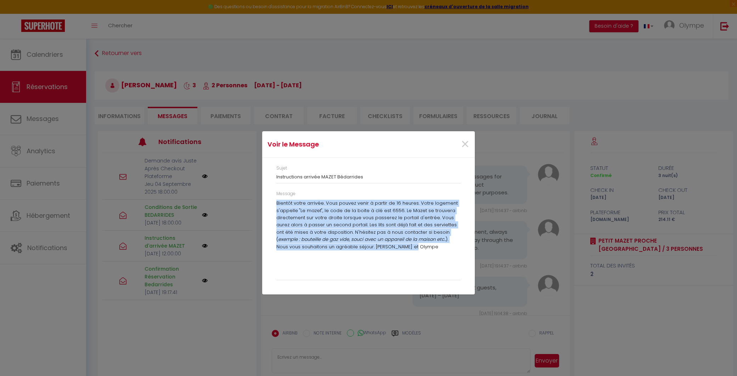
drag, startPoint x: 276, startPoint y: 206, endPoint x: 422, endPoint y: 247, distance: 150.9
click at [422, 247] on p "Bientôt votre arrivée. Vous pouvez venir à partir de 16 heures. Votre logement …" at bounding box center [368, 224] width 184 height 51
copy p "Bientôt votre arrivée. Vous pouvez venir à partir de 16 heures. Votre logement …"
